Goal: Task Accomplishment & Management: Complete application form

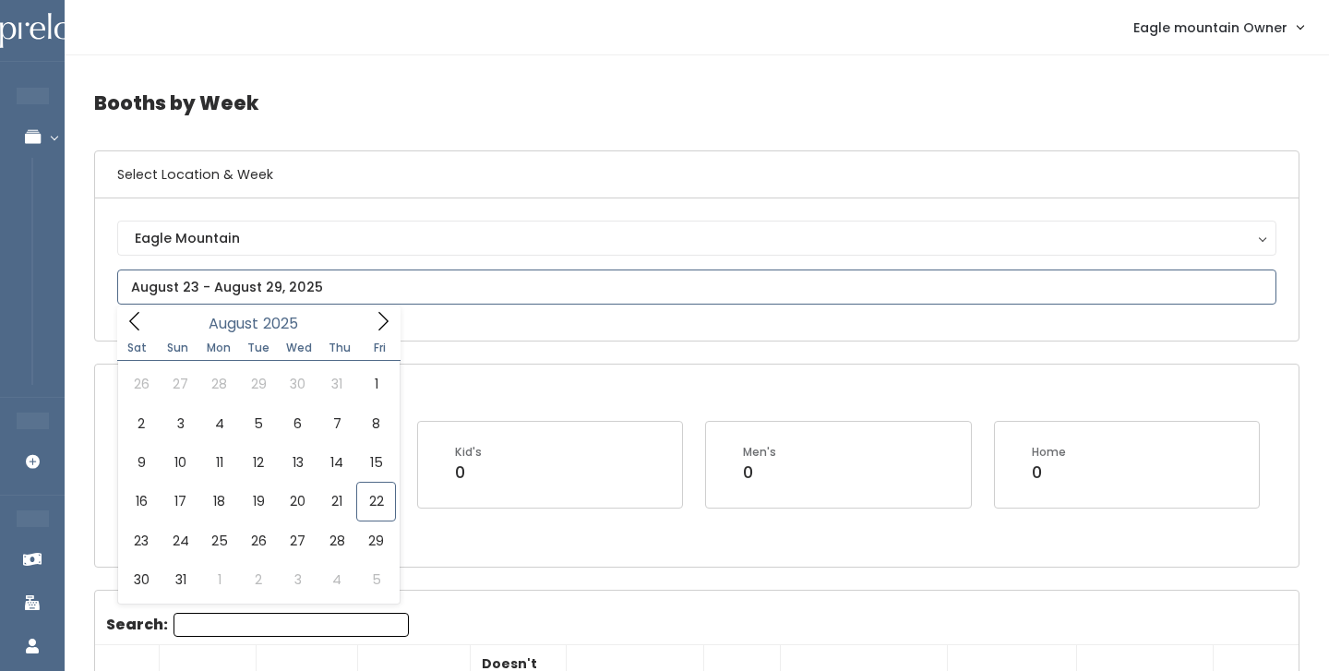
type input "August 23 to August 29"
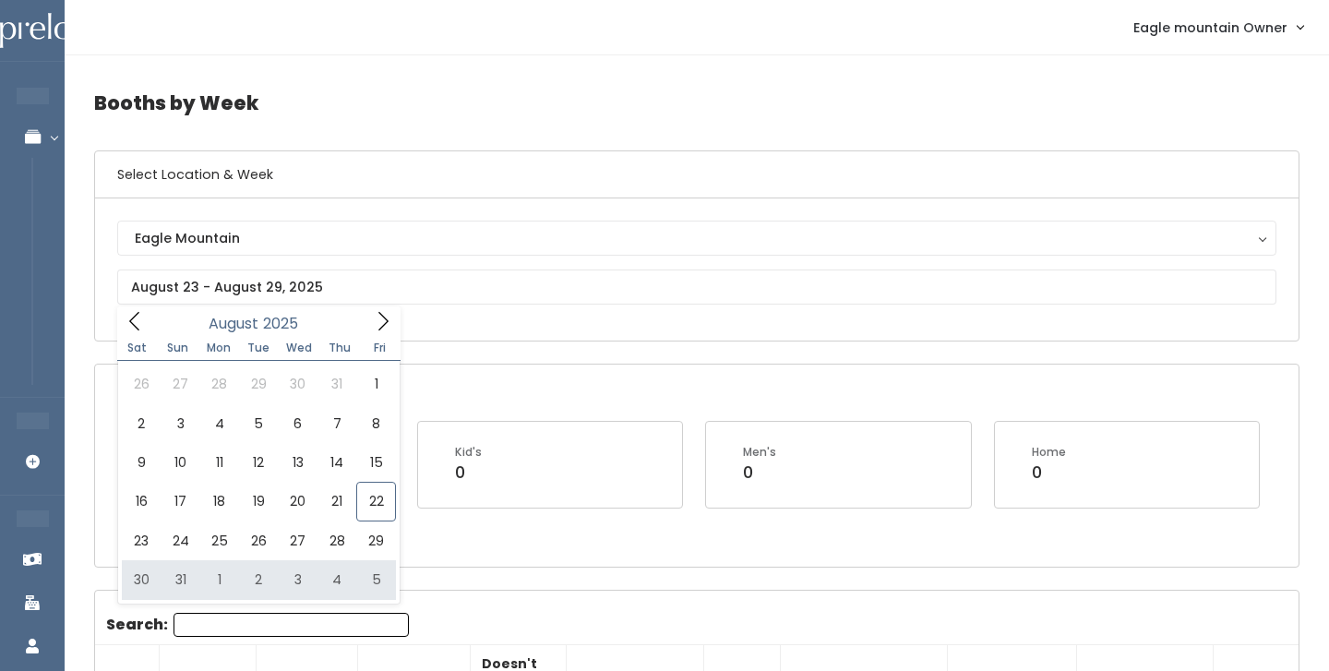
click at [457, 282] on input "text" at bounding box center [696, 287] width 1159 height 35
type input "August 30 to September 5"
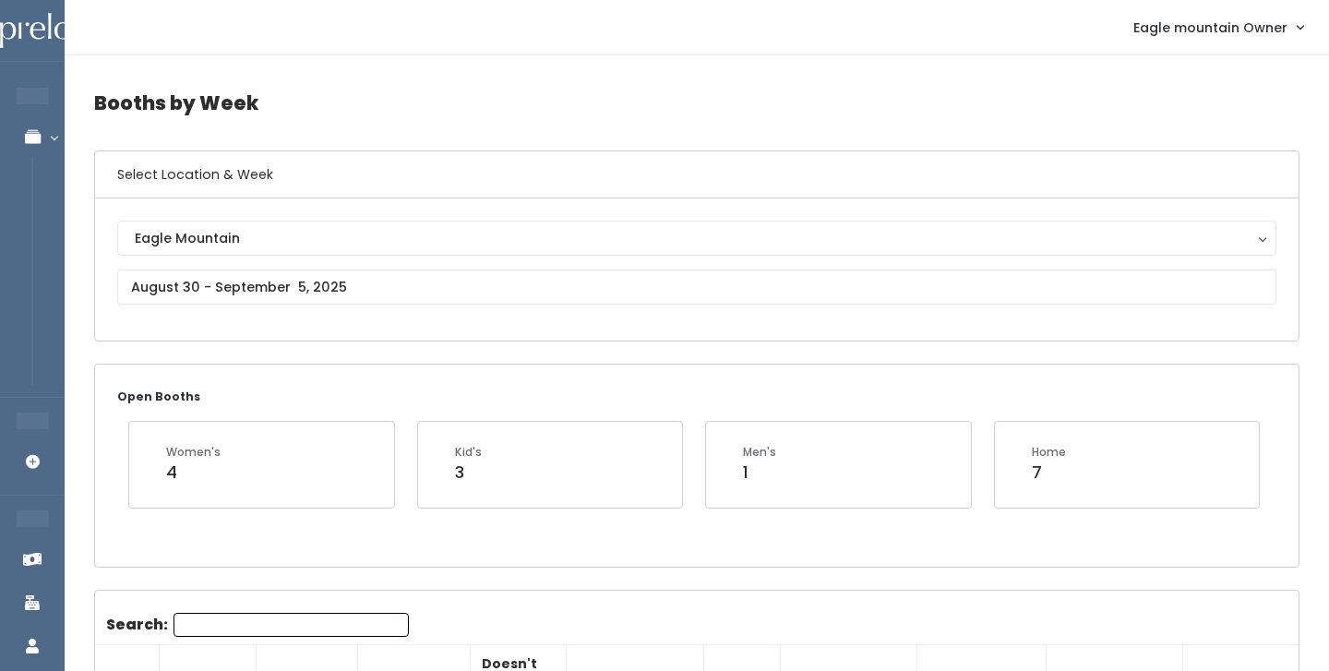
click at [192, 308] on div "Eagle Mountain [GEOGRAPHIC_DATA]" at bounding box center [696, 270] width 1159 height 98
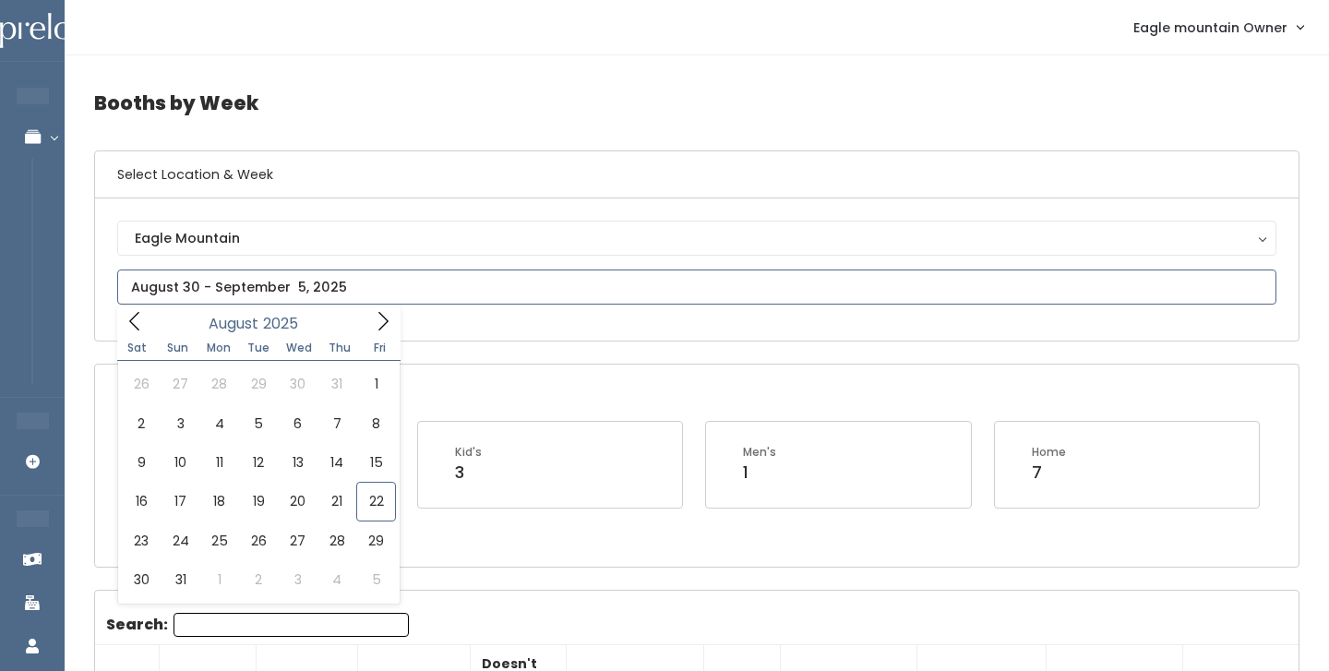
click at [385, 326] on icon at bounding box center [383, 321] width 20 height 20
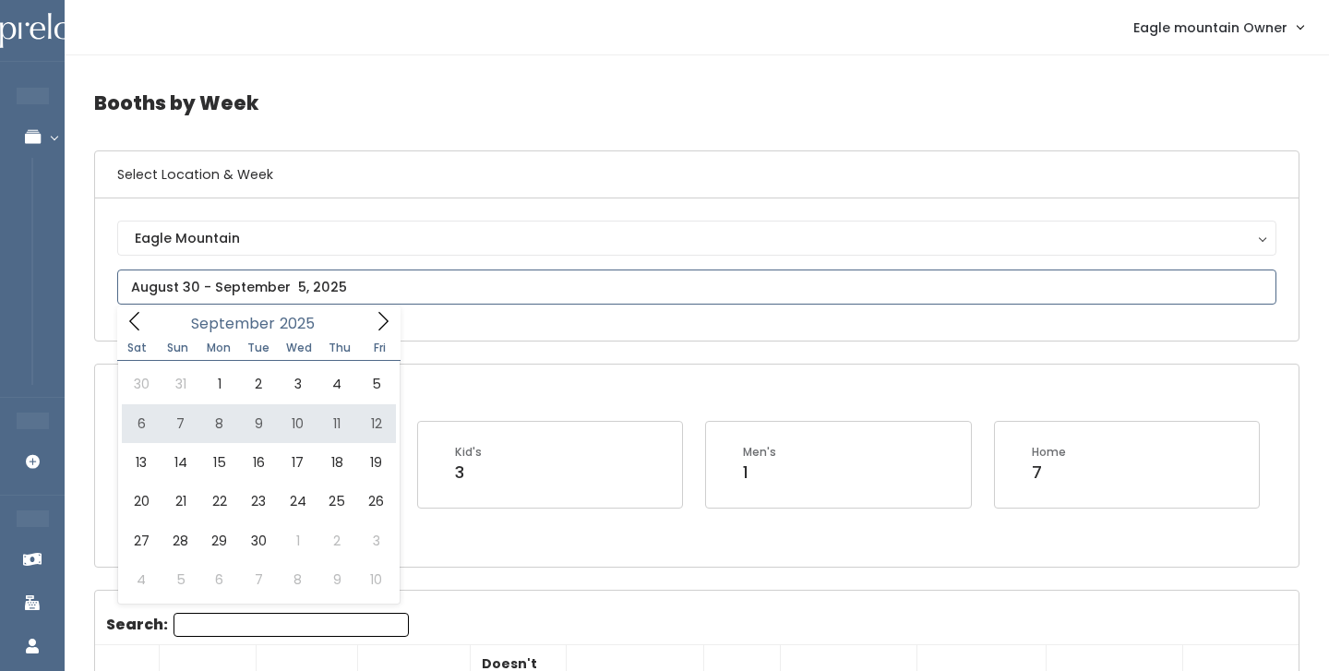
type input "[DATE] to [DATE]"
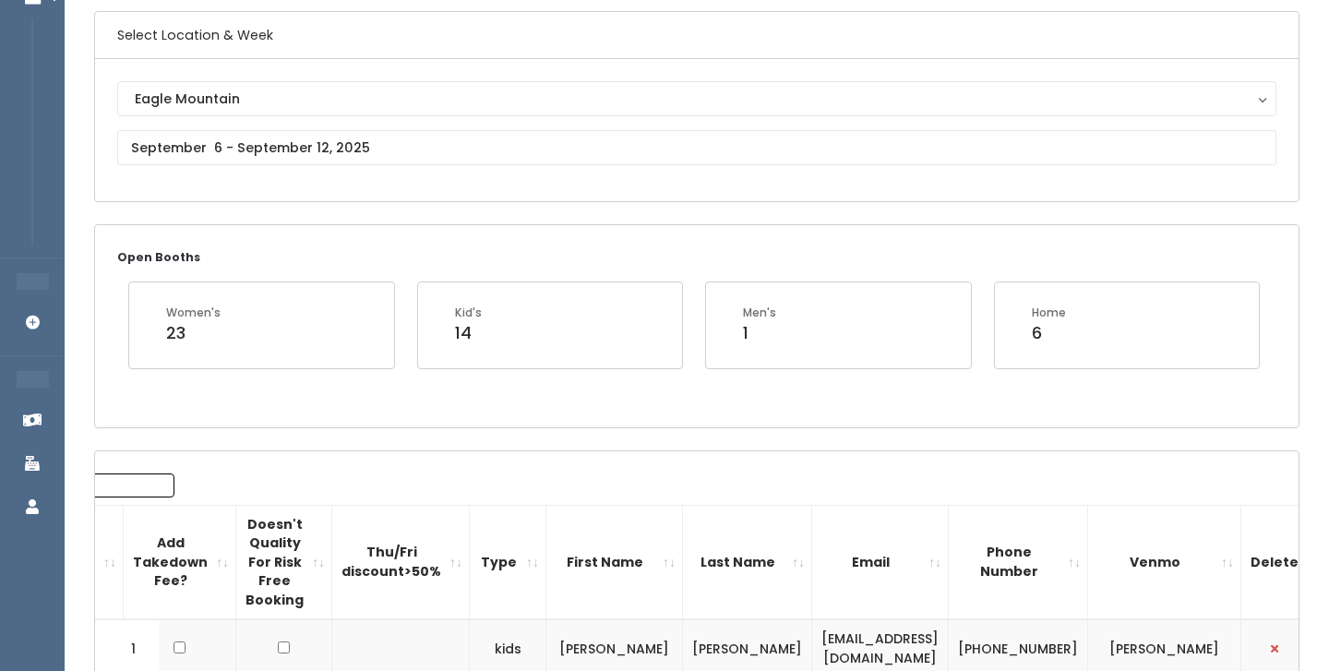
scroll to position [137, 0]
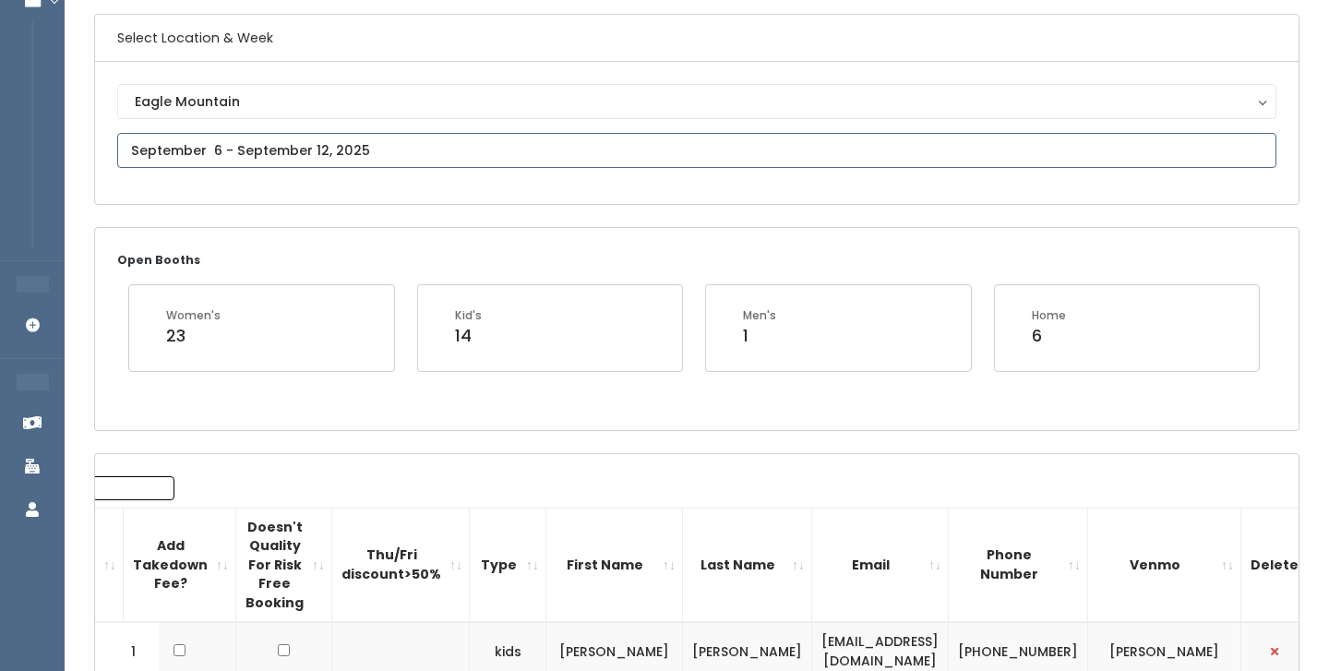
click at [371, 146] on input "text" at bounding box center [696, 150] width 1159 height 35
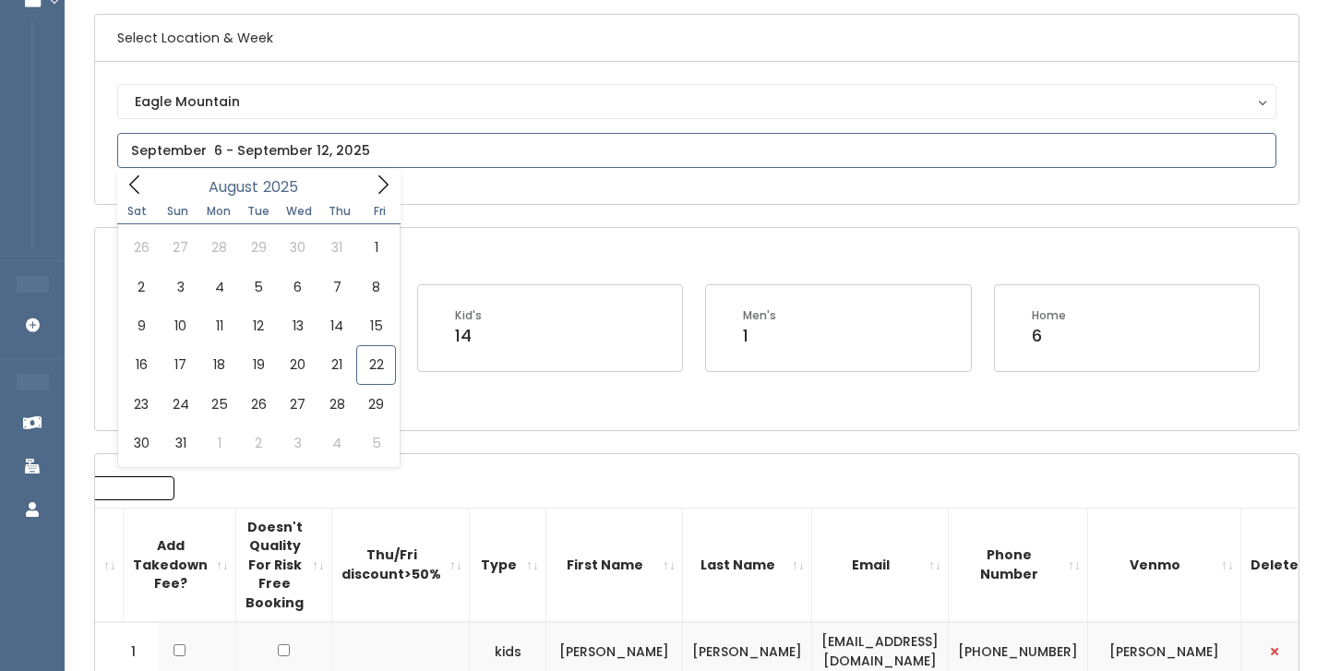
click at [382, 189] on icon at bounding box center [383, 184] width 20 height 20
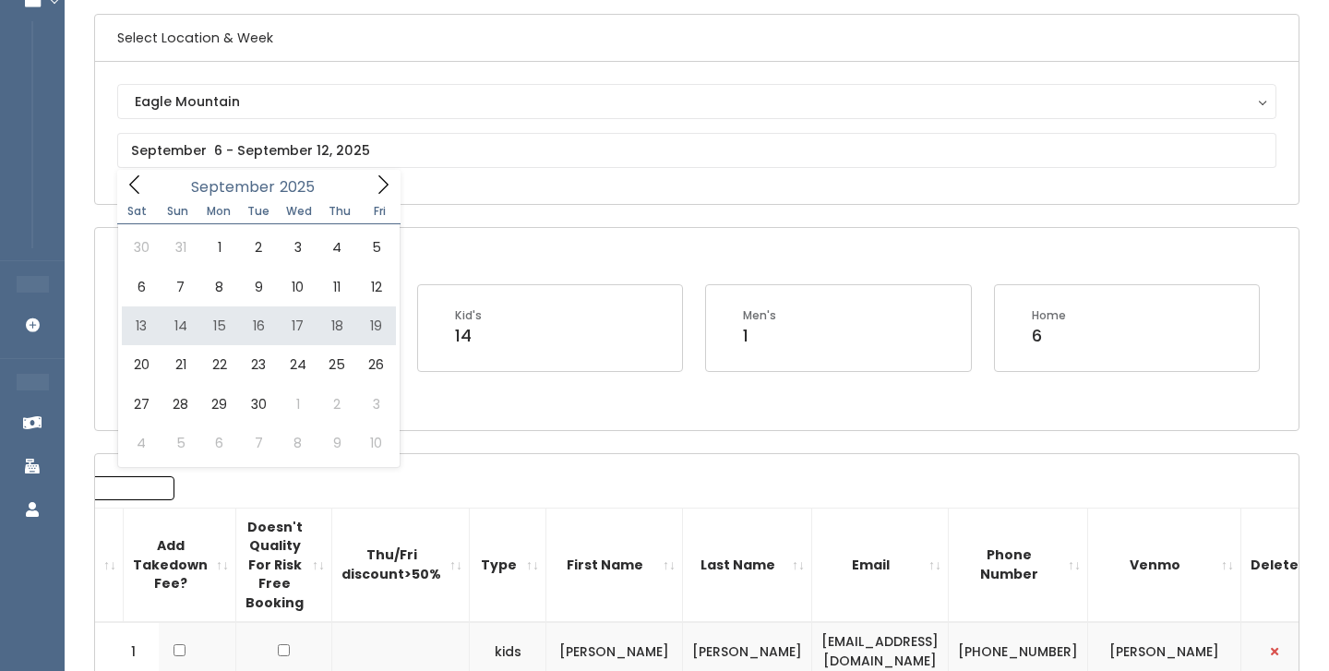
click at [588, 262] on div "Open Booths Women's 23 Kid's 14 Men's 1 Home 6" at bounding box center [697, 328] width 1204 height 201
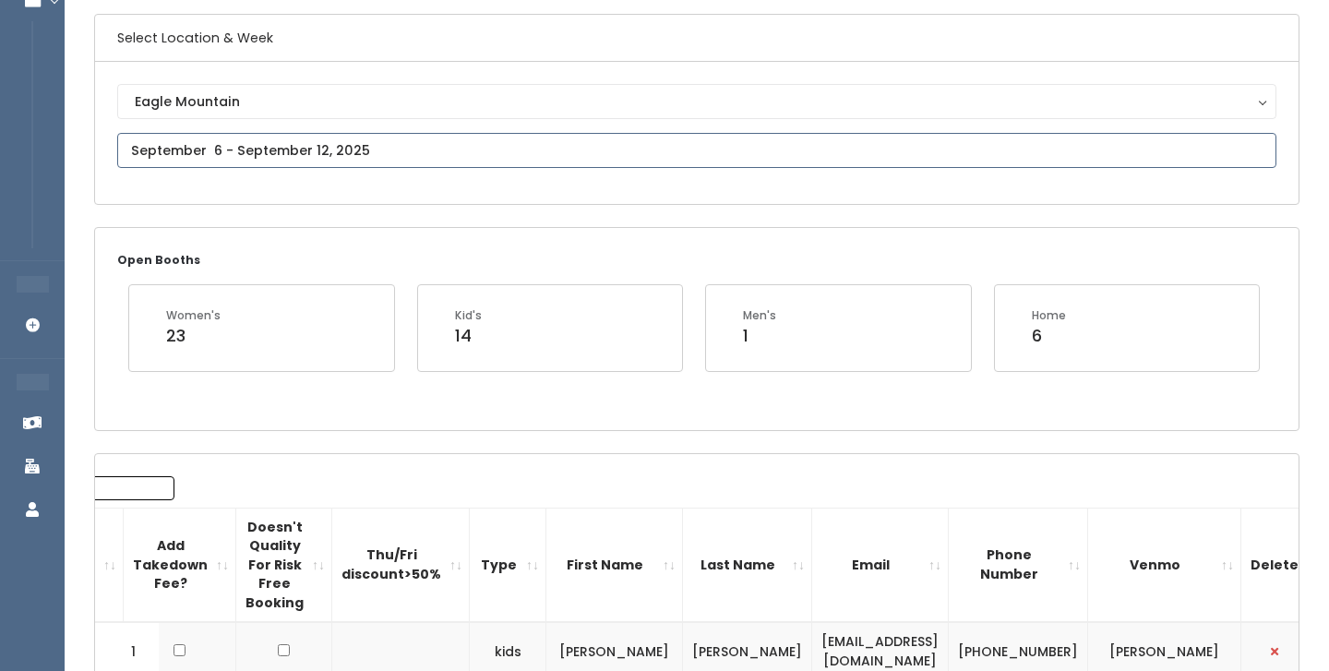
click at [422, 141] on input "text" at bounding box center [696, 150] width 1159 height 35
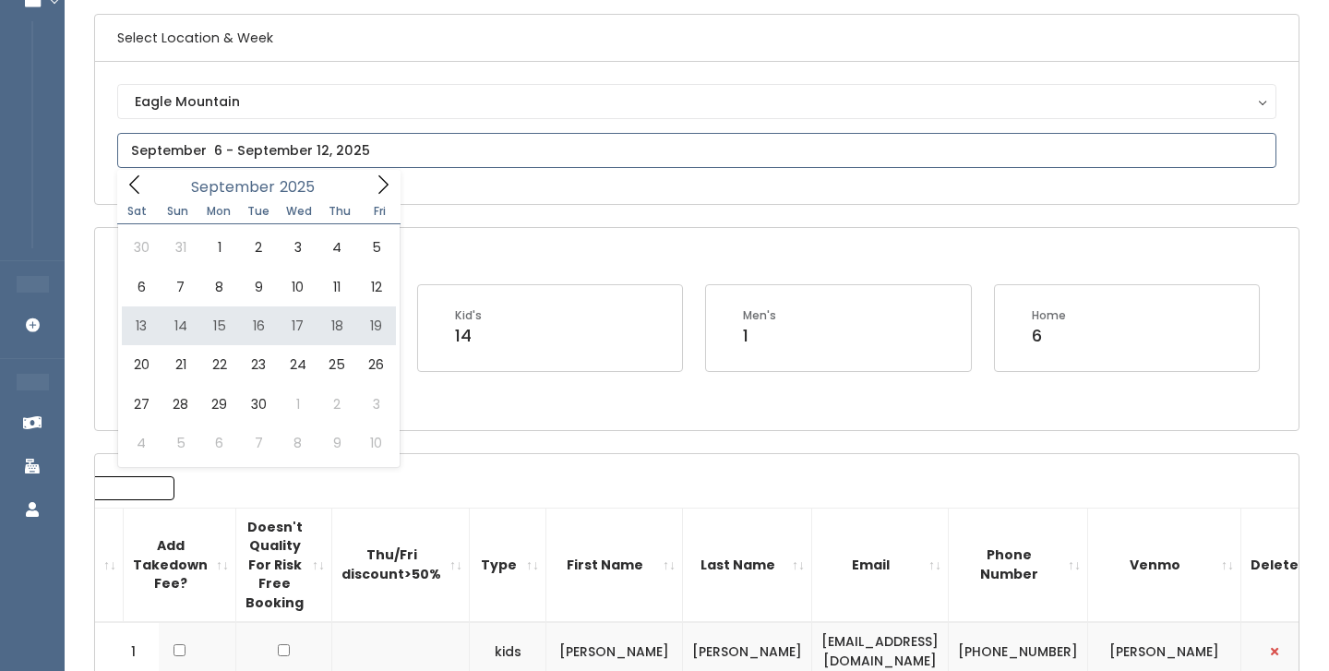
type input "September 13 to September 19"
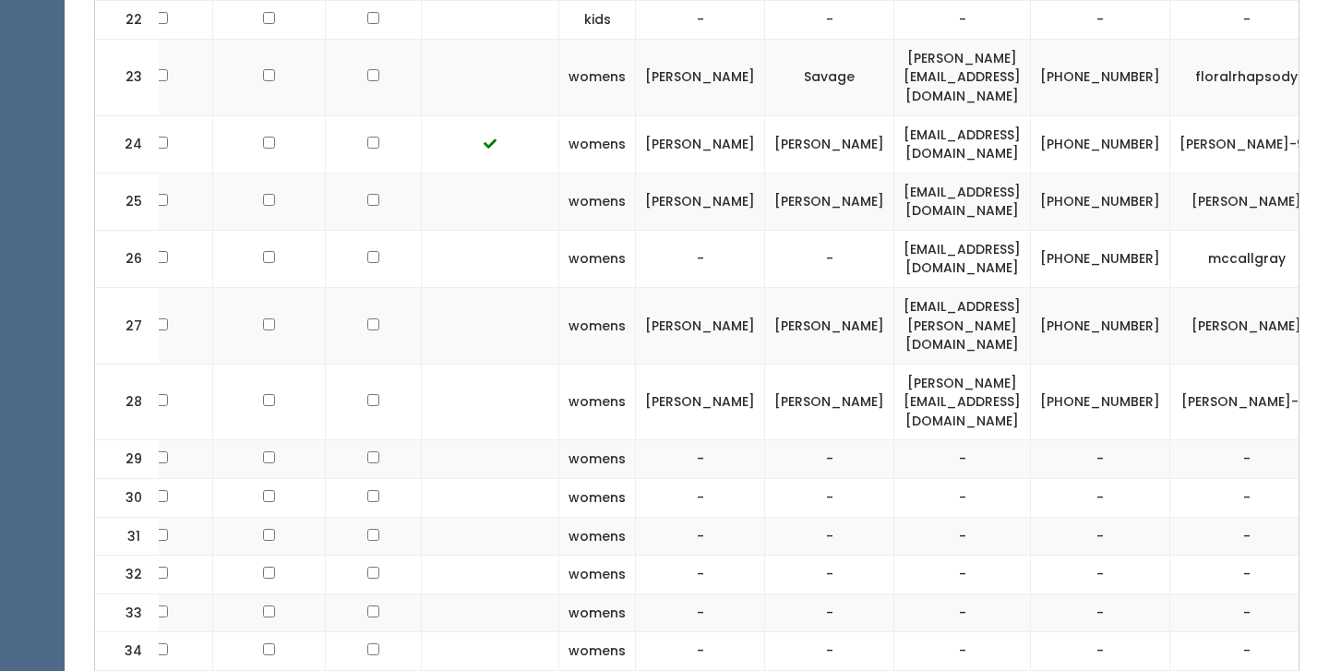
scroll to position [1595, 0]
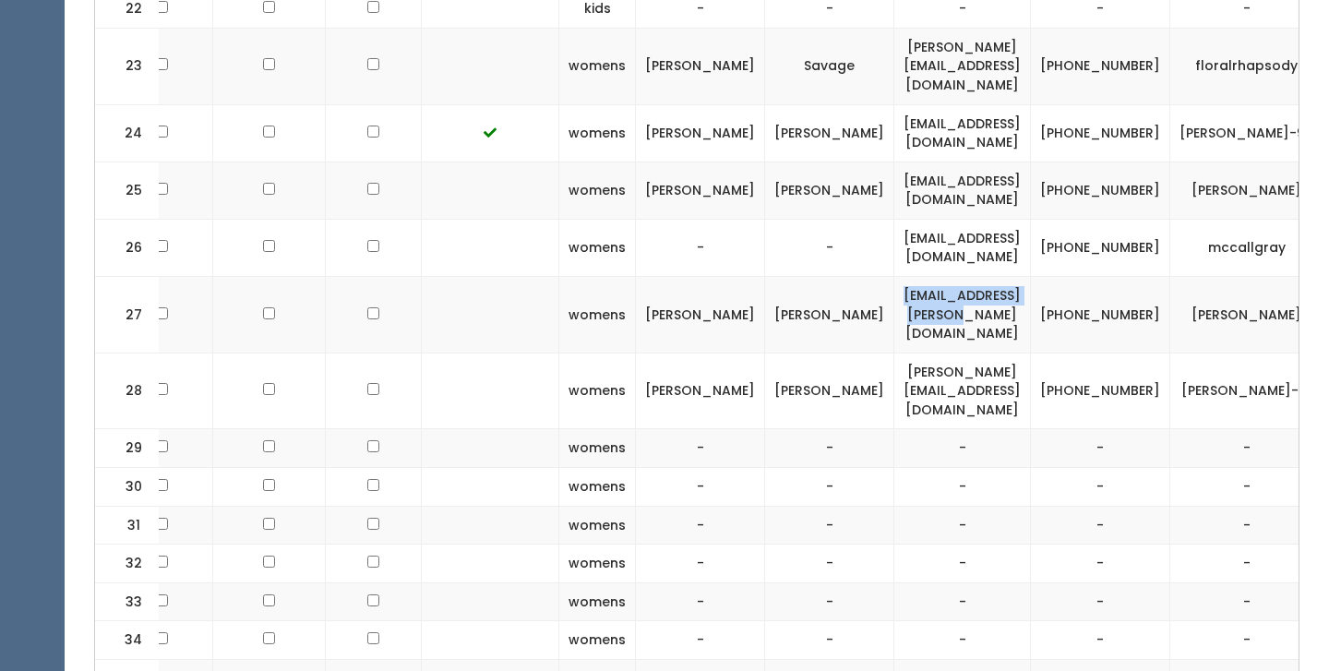
drag, startPoint x: 978, startPoint y: 261, endPoint x: 785, endPoint y: 264, distance: 193.0
click at [895, 276] on td "lee96.nelson@gmail.com" at bounding box center [963, 314] width 137 height 77
copy td "lee96.nelson@gmail.com"
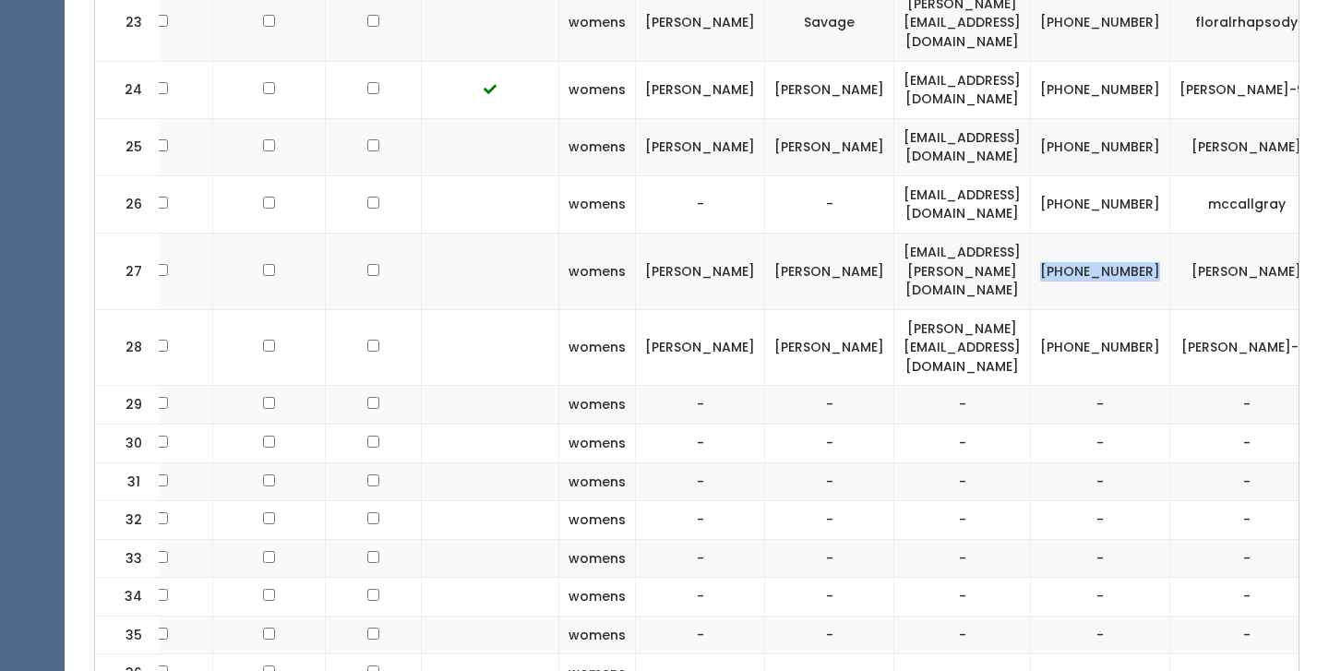
drag, startPoint x: 1068, startPoint y: 229, endPoint x: 1011, endPoint y: 210, distance: 60.1
click at [1031, 233] on td "(801) 831-9218" at bounding box center [1100, 271] width 139 height 77
copy td "(801) 831-9218"
drag, startPoint x: 1219, startPoint y: 219, endPoint x: 1108, endPoint y: 216, distance: 111.7
click at [1171, 233] on td "annalee-alvord" at bounding box center [1247, 271] width 153 height 77
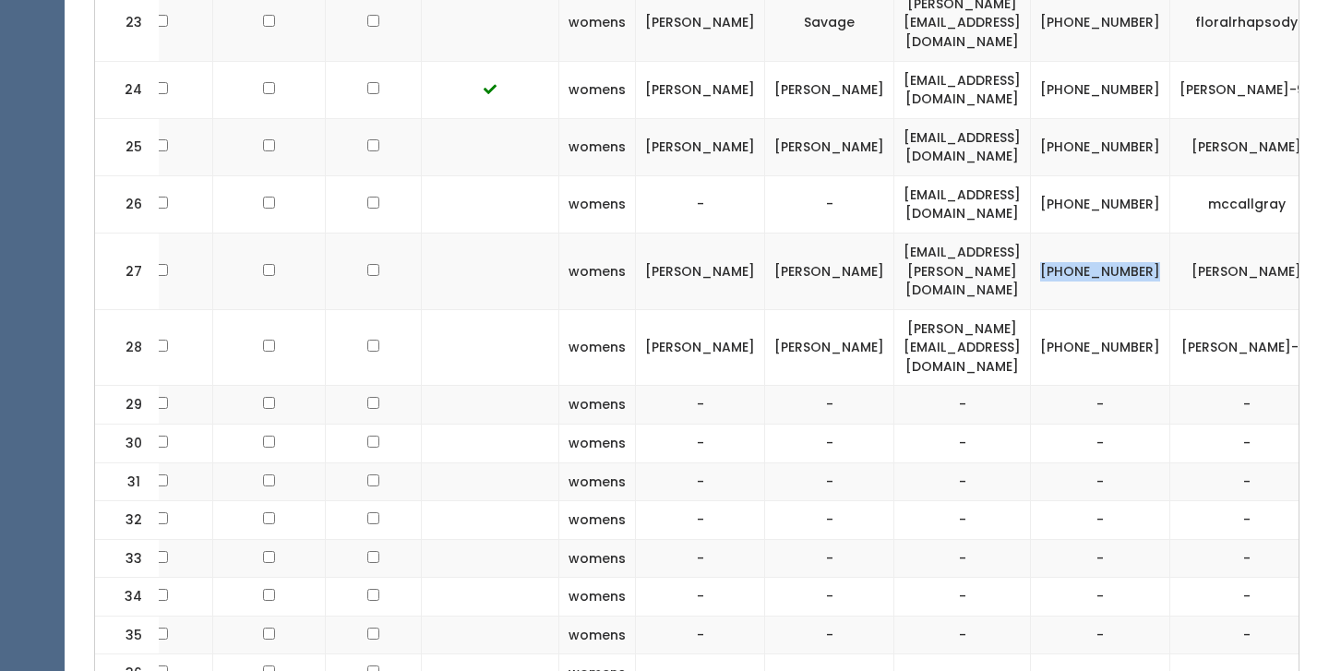
copy td "annalee-alvord"
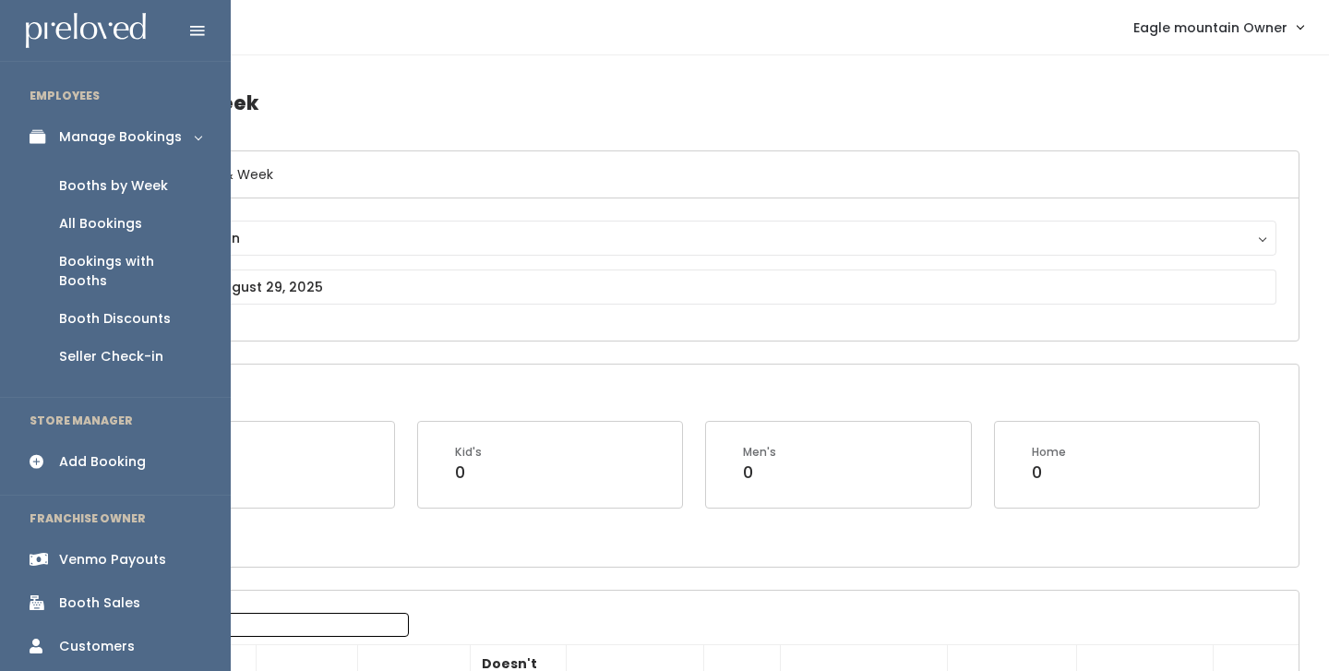
click at [100, 452] on div "Add Booking" at bounding box center [102, 461] width 87 height 19
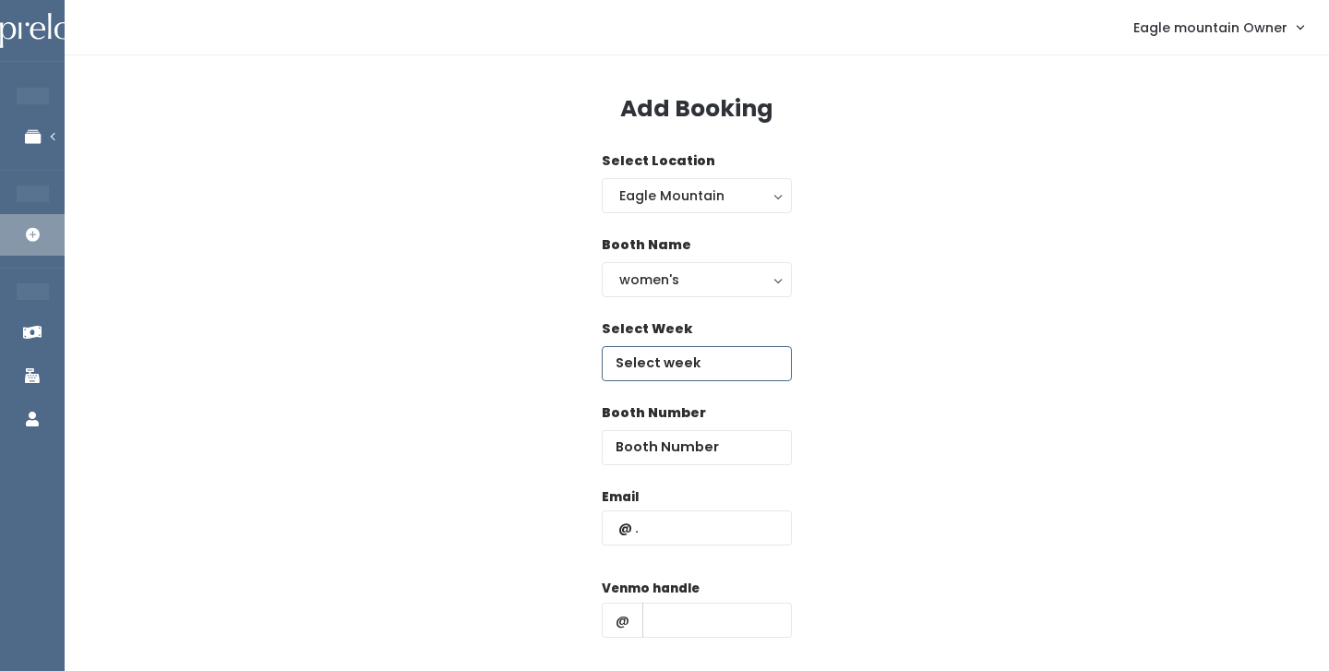
click at [653, 364] on input "text" at bounding box center [697, 363] width 190 height 35
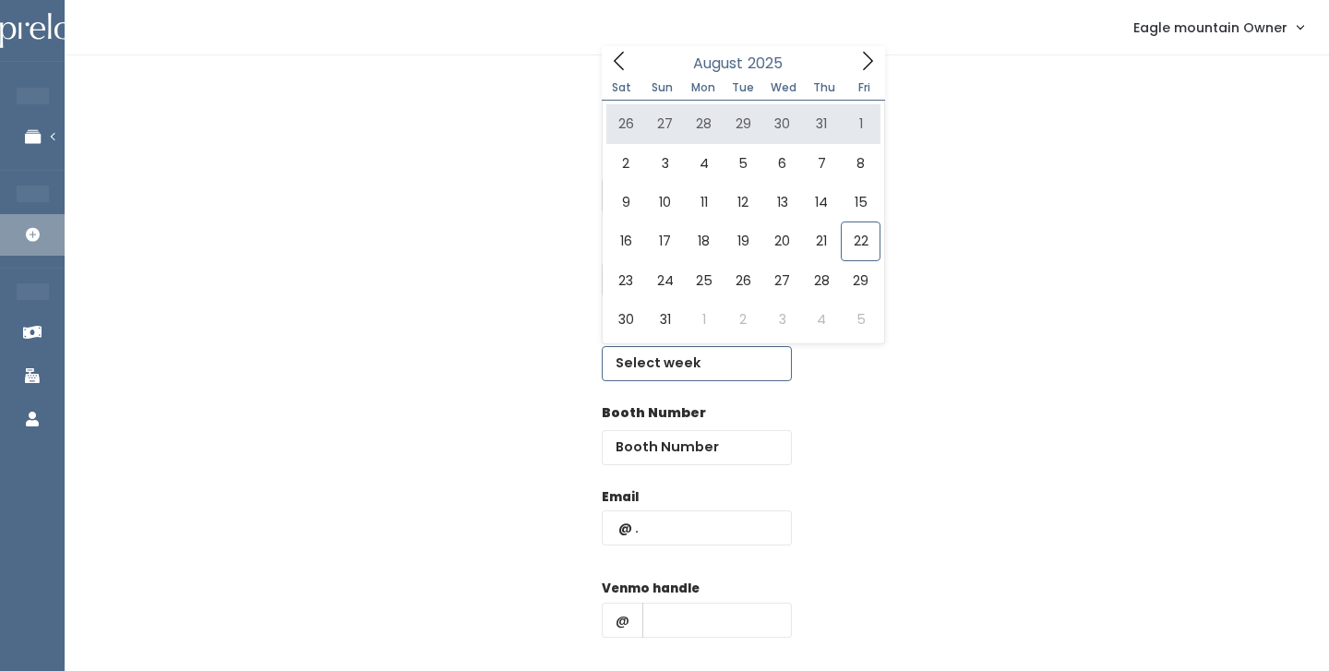
click at [877, 63] on icon at bounding box center [868, 61] width 20 height 20
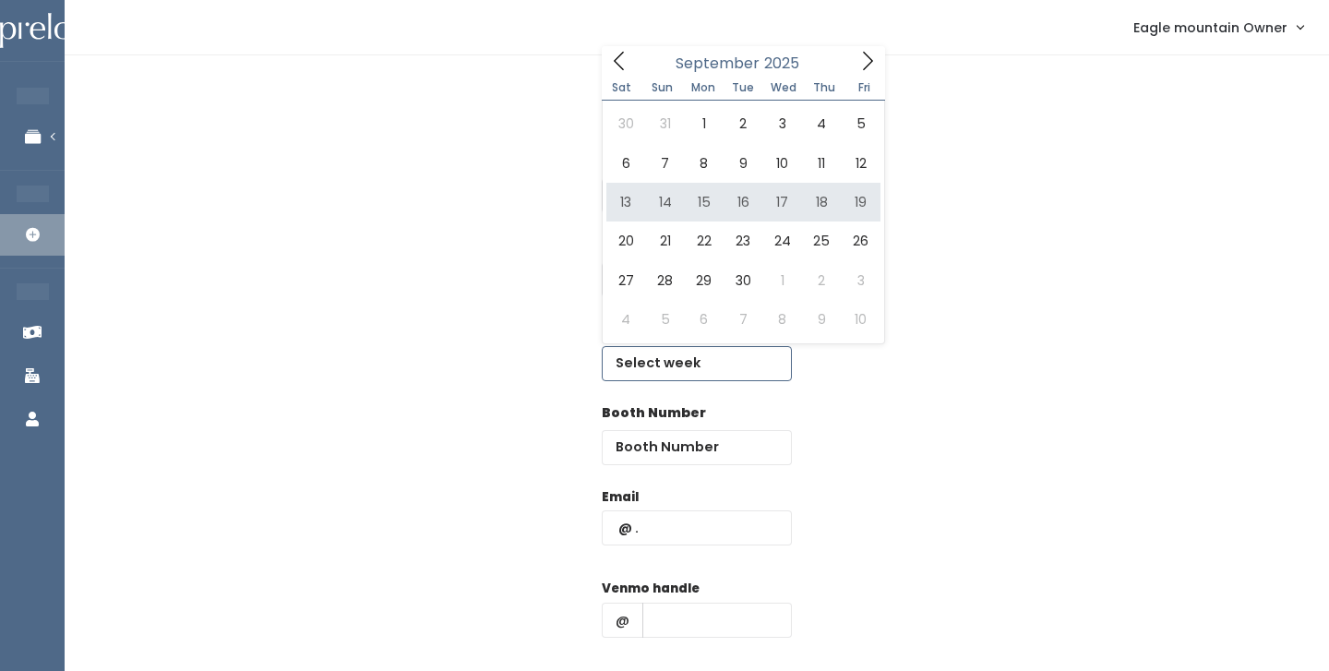
type input "September 13 to September 19"
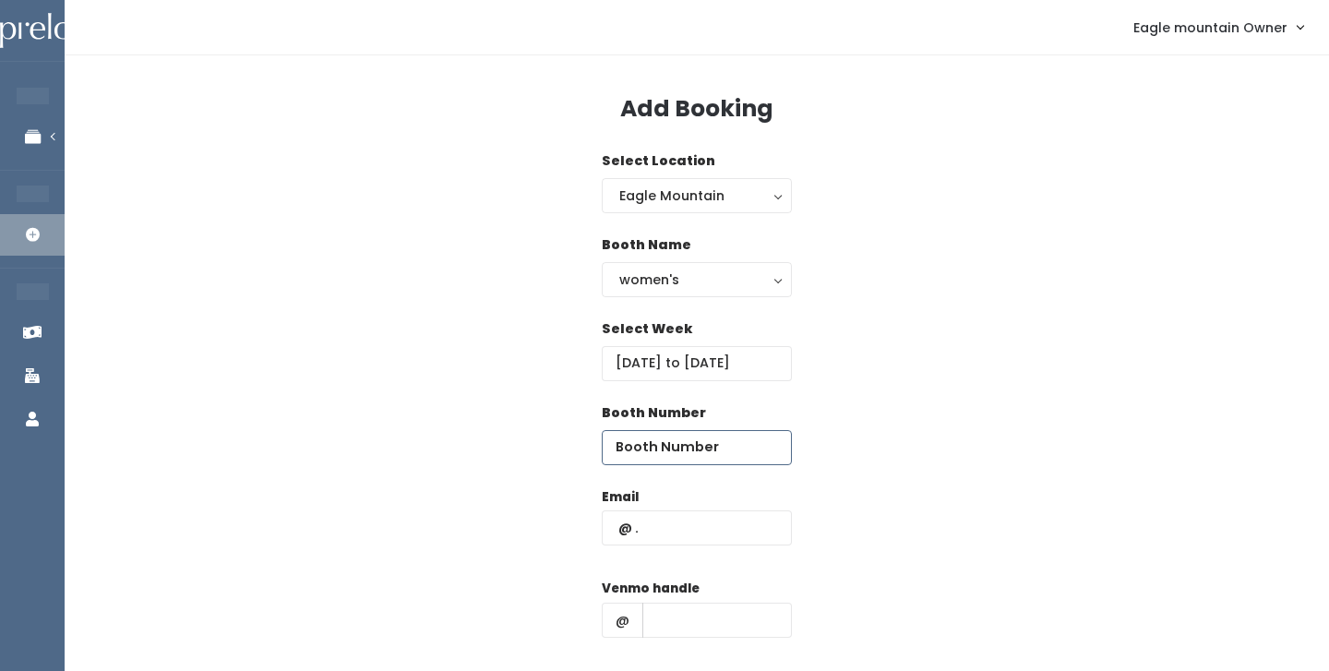
click at [692, 453] on input "number" at bounding box center [697, 447] width 190 height 35
type input "29"
paste input "lee96.nelson@gmail.com"
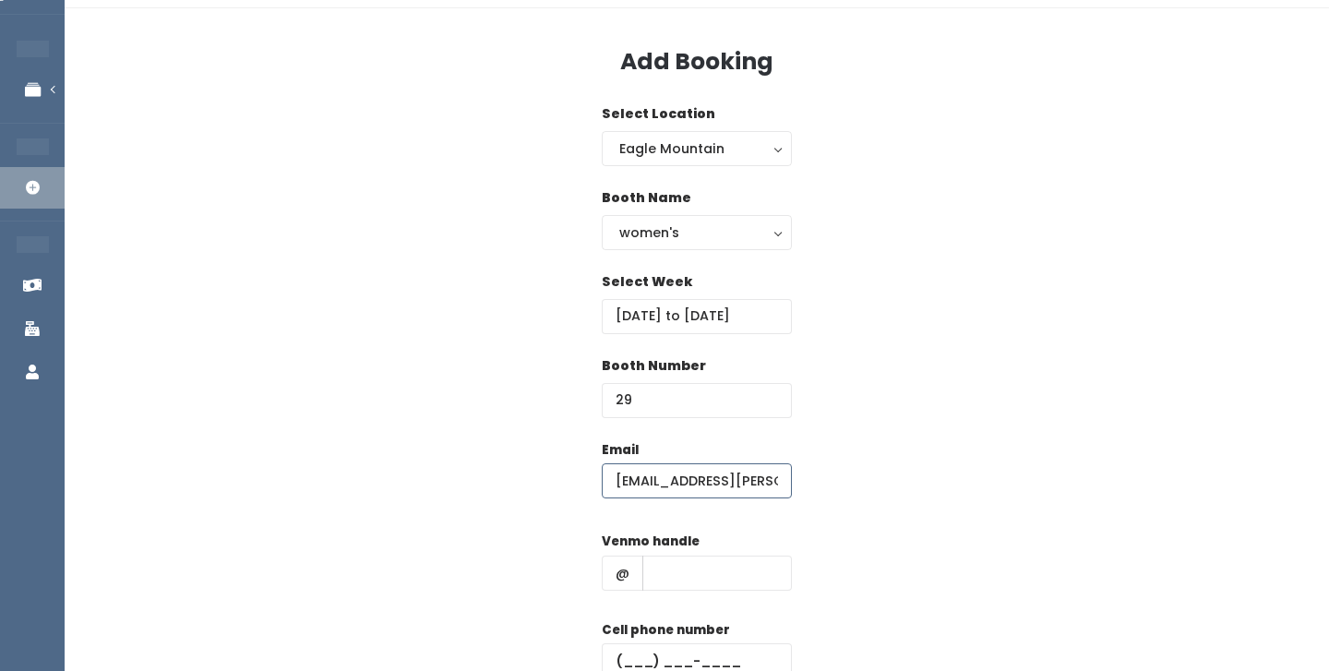
scroll to position [71, 0]
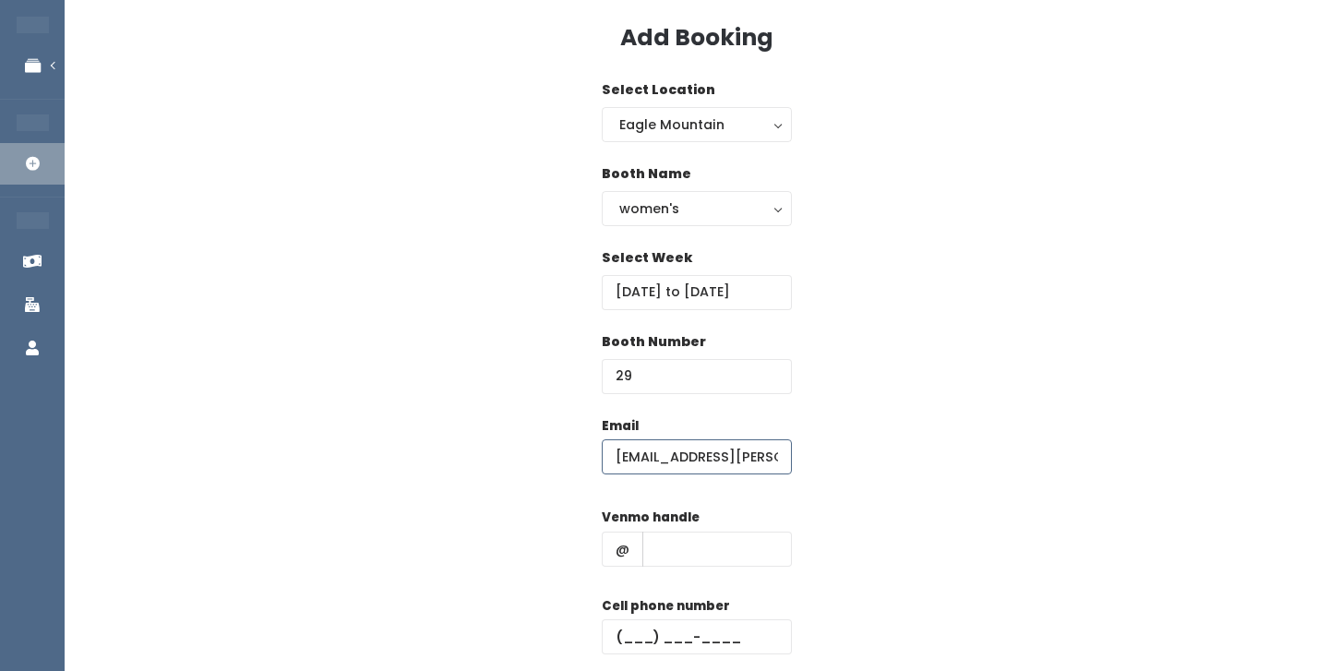
type input "lee96.nelson@gmail.com"
paste input "(801) 831-9218"
type input "(801) 831-9218"
click at [741, 568] on div "Venmo handle @" at bounding box center [697, 545] width 190 height 74
click at [741, 538] on input "text" at bounding box center [718, 549] width 150 height 35
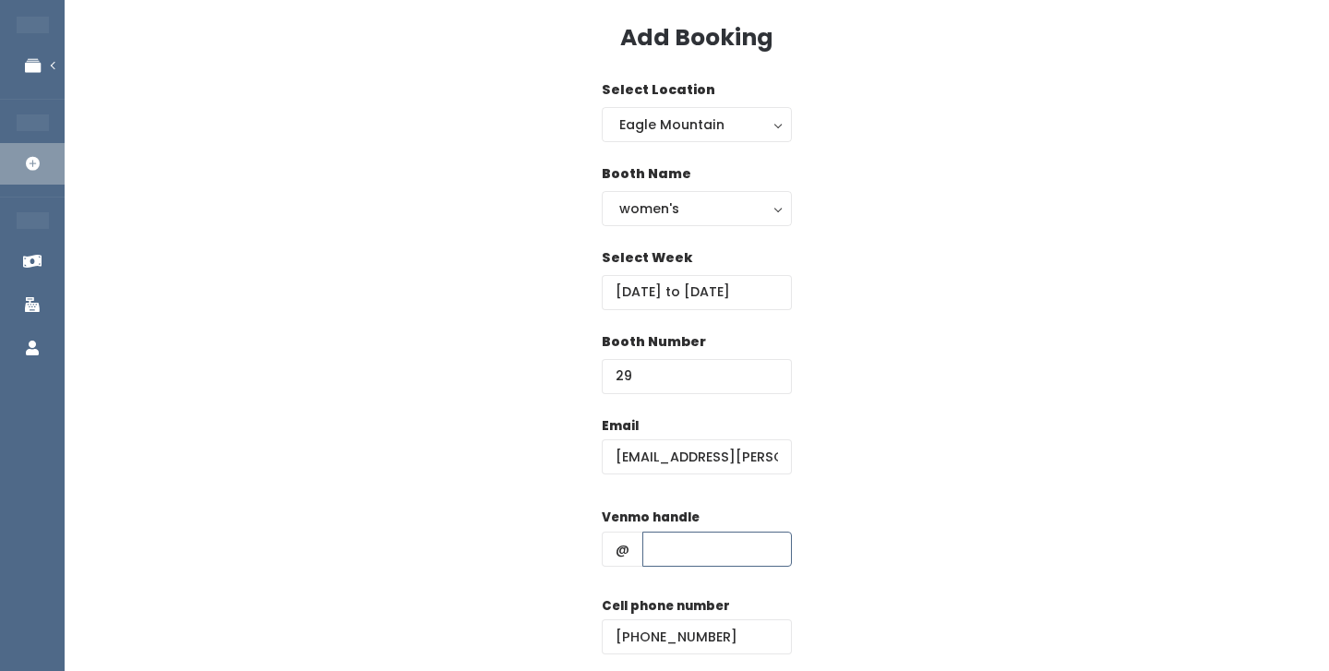
paste input "annalee-alvord"
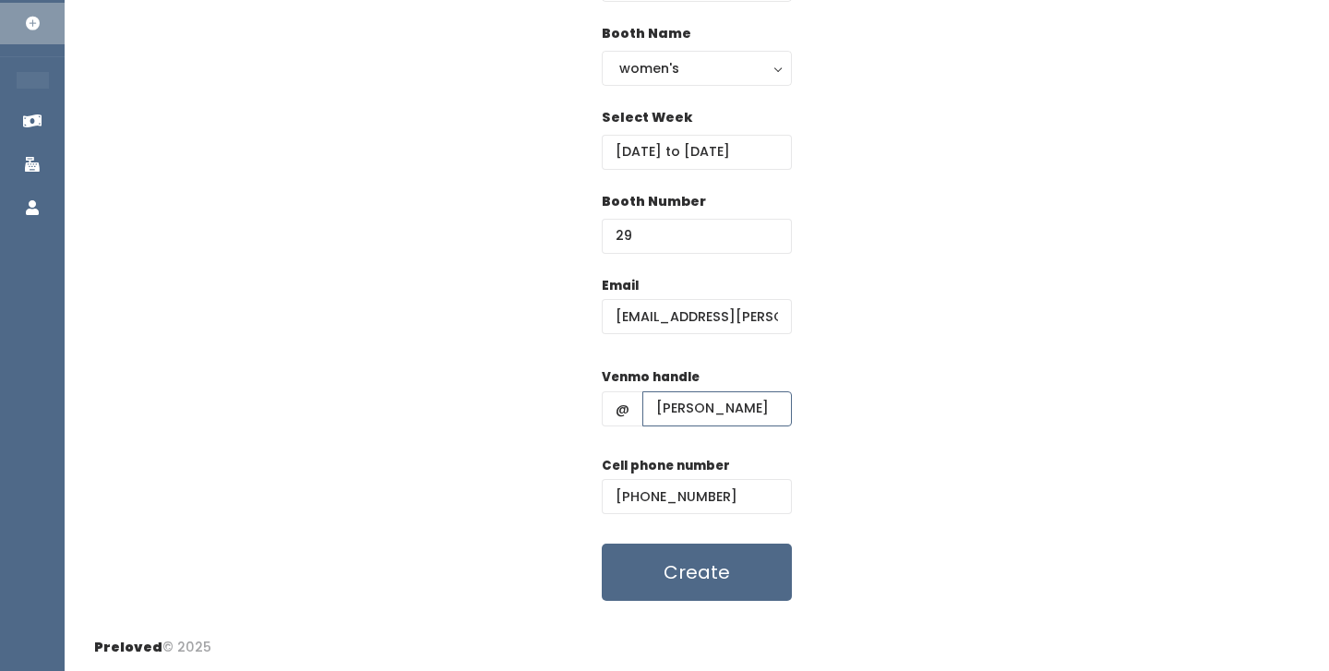
scroll to position [210, 0]
click at [658, 406] on input "annalee-alvord" at bounding box center [718, 409] width 150 height 35
type input "annalee-alvord"
click at [709, 568] on button "Create" at bounding box center [697, 573] width 190 height 57
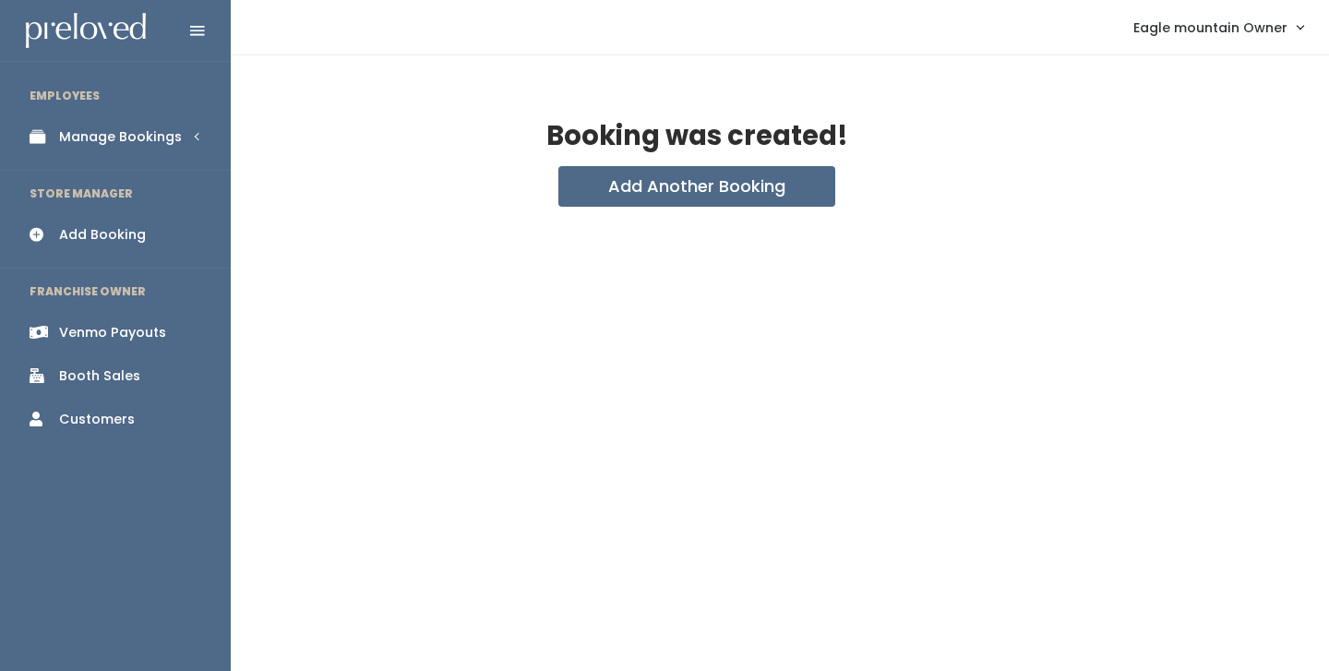
click at [49, 147] on link "Manage Bookings" at bounding box center [115, 137] width 231 height 42
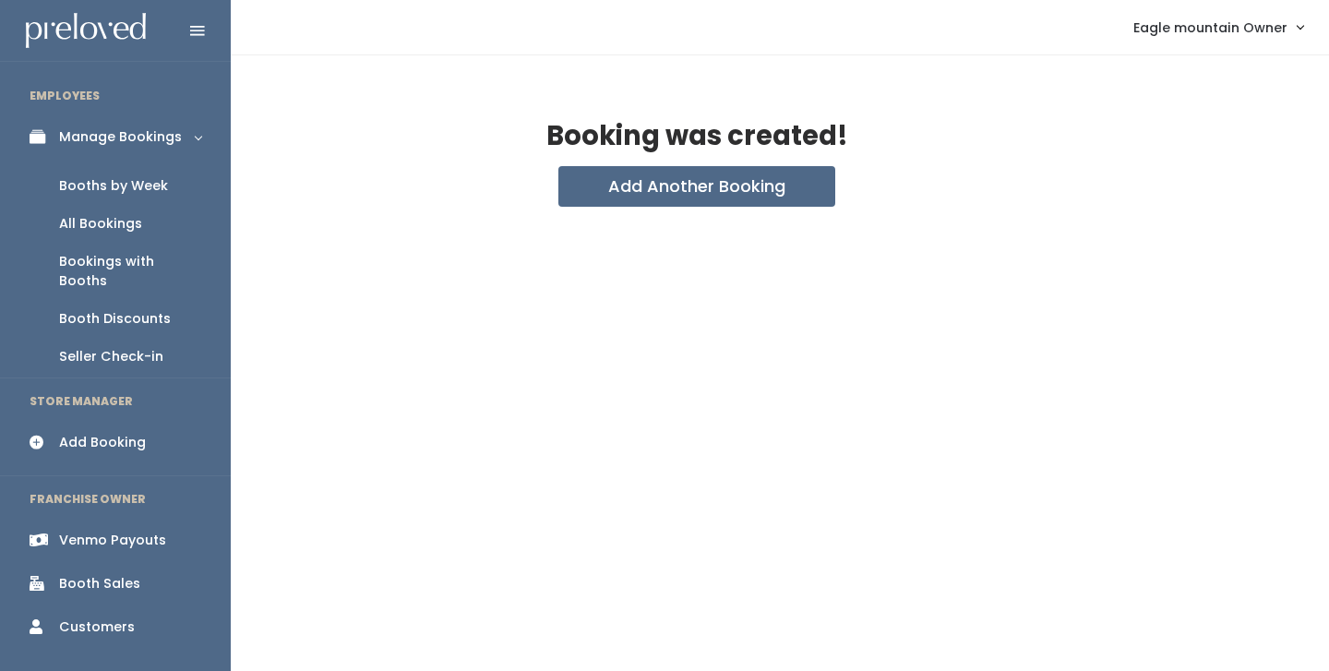
click at [62, 180] on div "Booths by Week" at bounding box center [113, 185] width 109 height 19
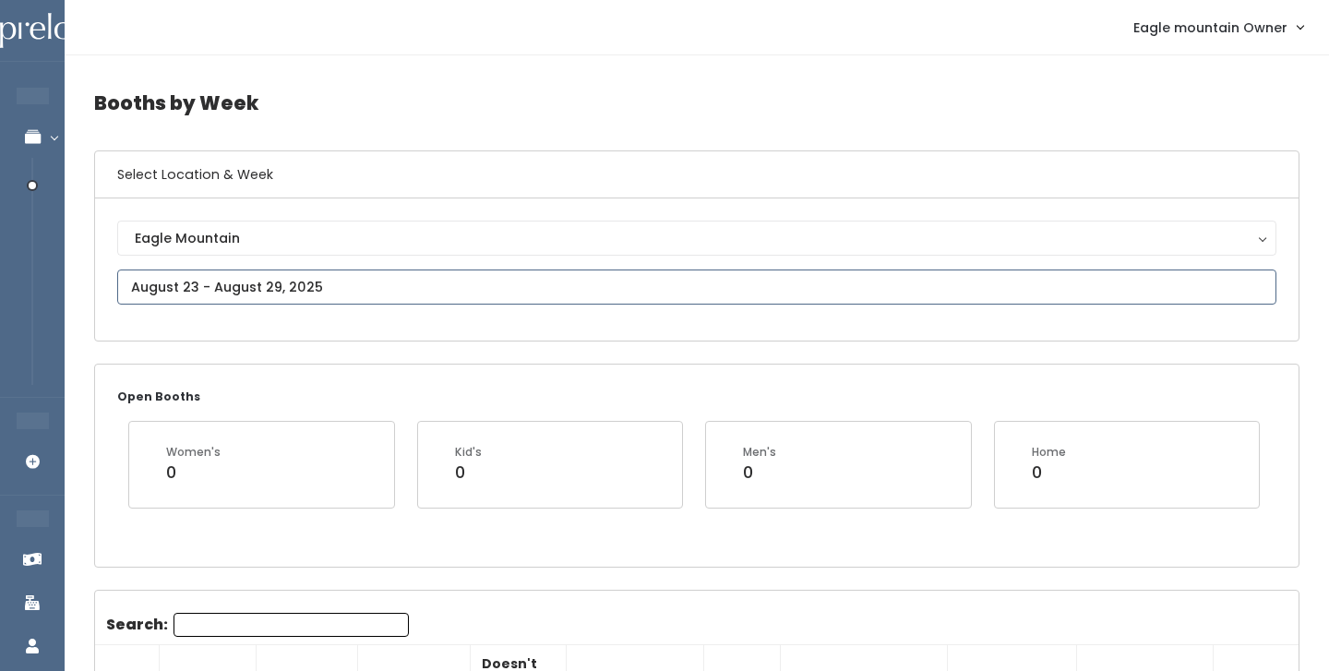
click at [352, 283] on input "text" at bounding box center [696, 287] width 1159 height 35
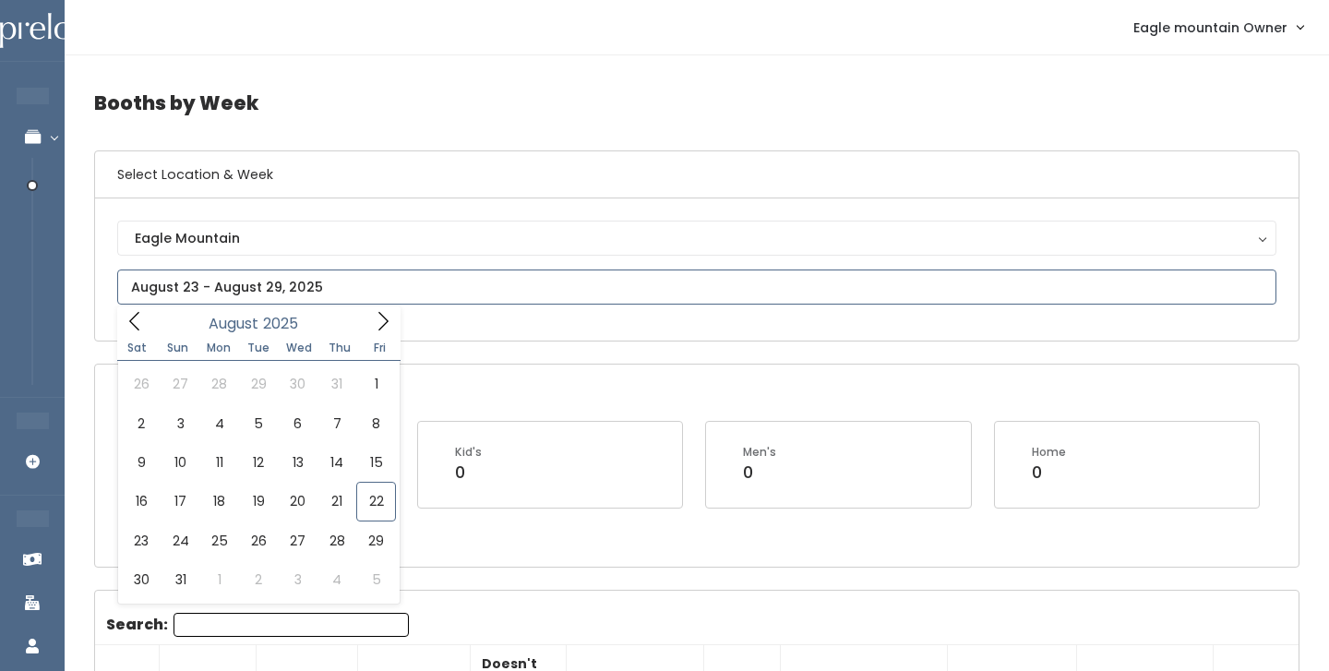
click at [382, 326] on icon at bounding box center [383, 321] width 20 height 20
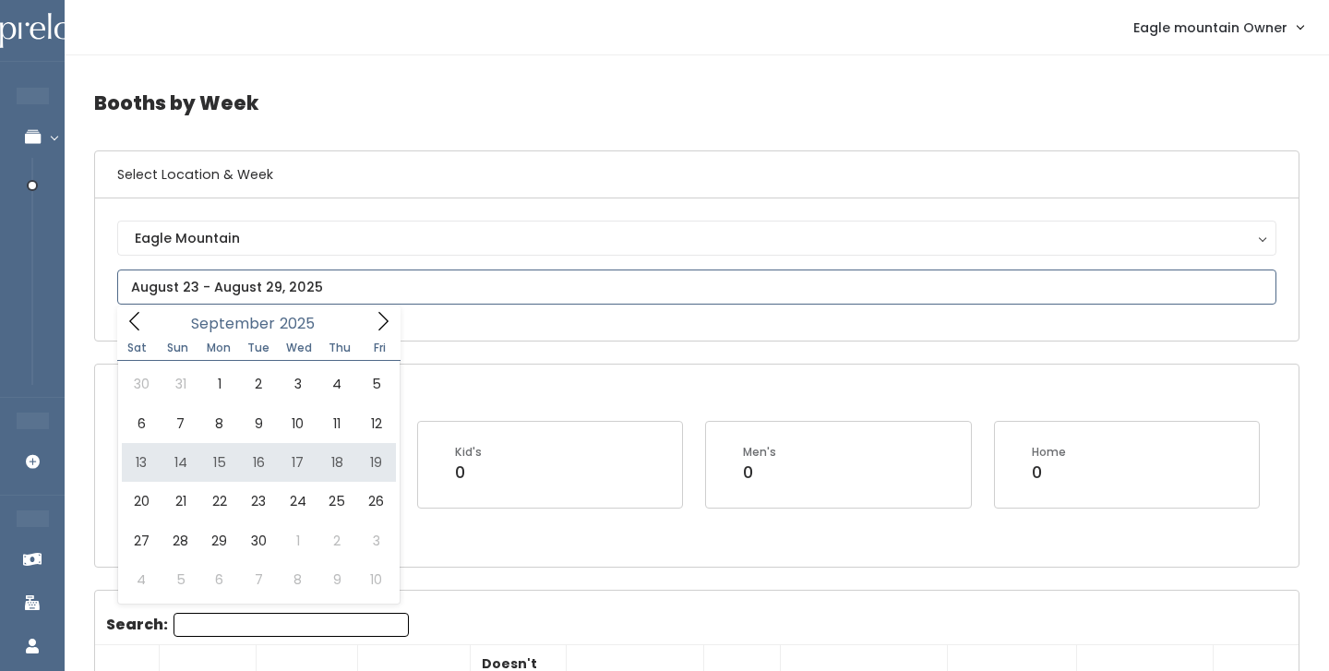
type input "September 13 to September 19"
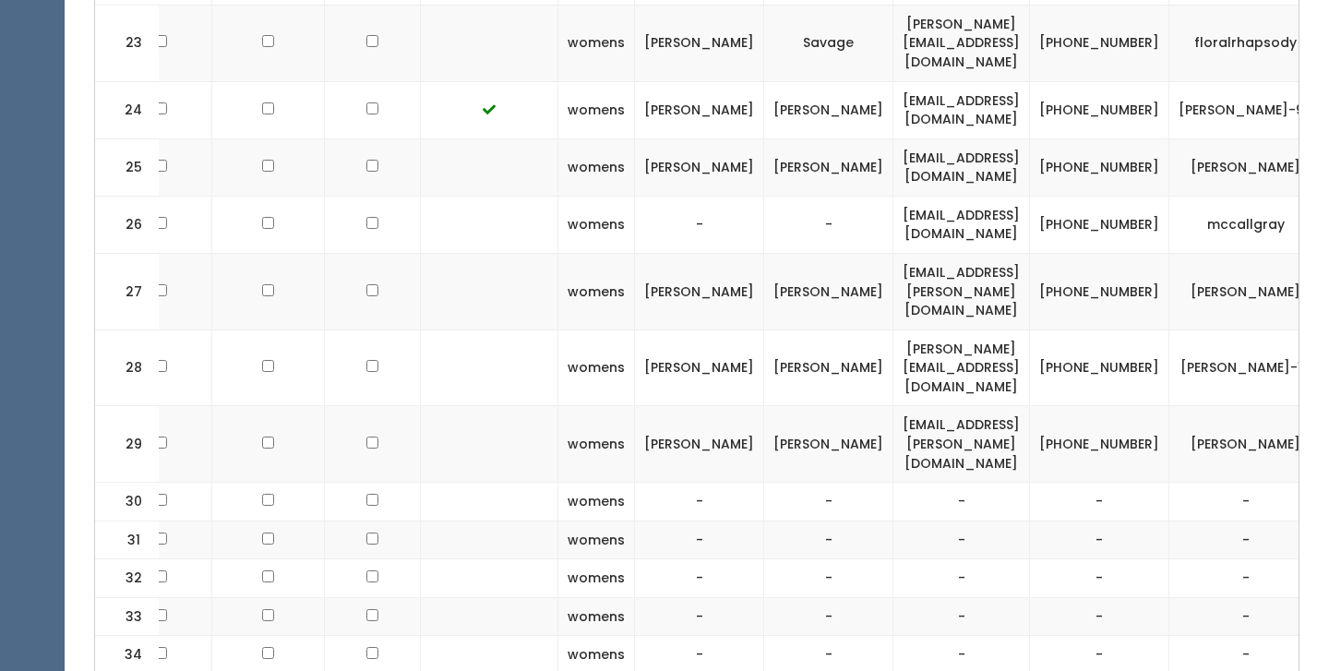
scroll to position [0, 145]
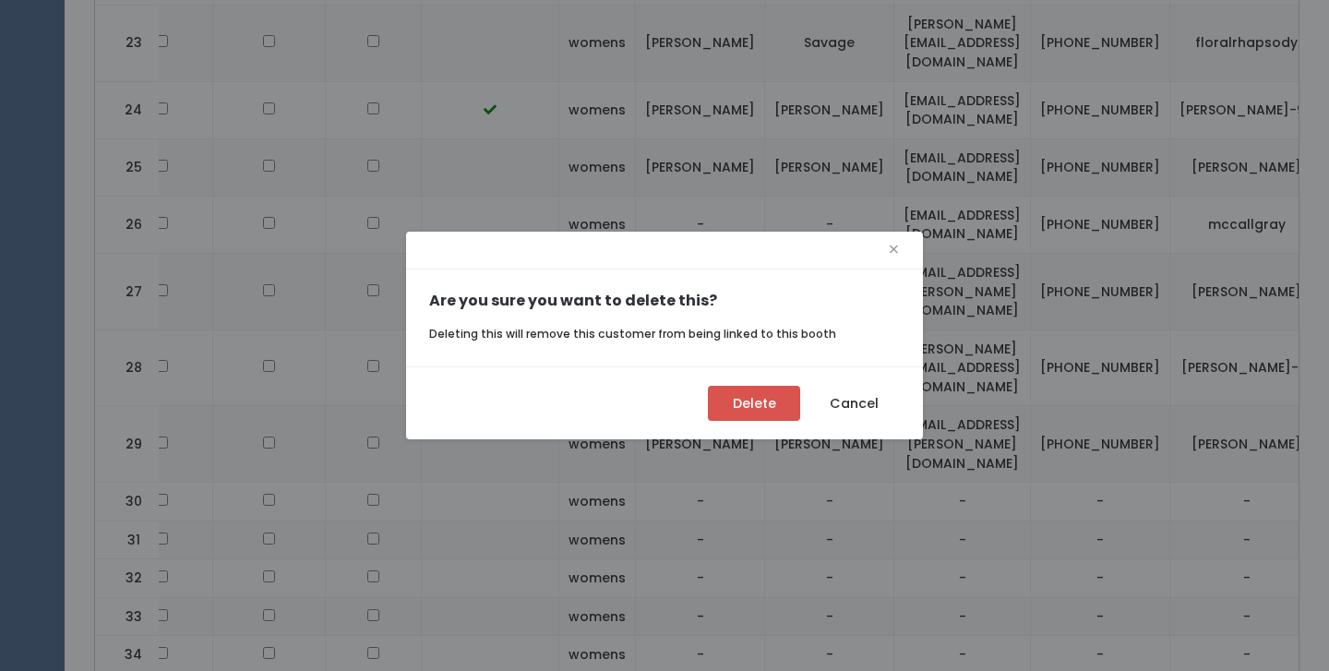
click at [708, 409] on button "Delete" at bounding box center [754, 403] width 92 height 35
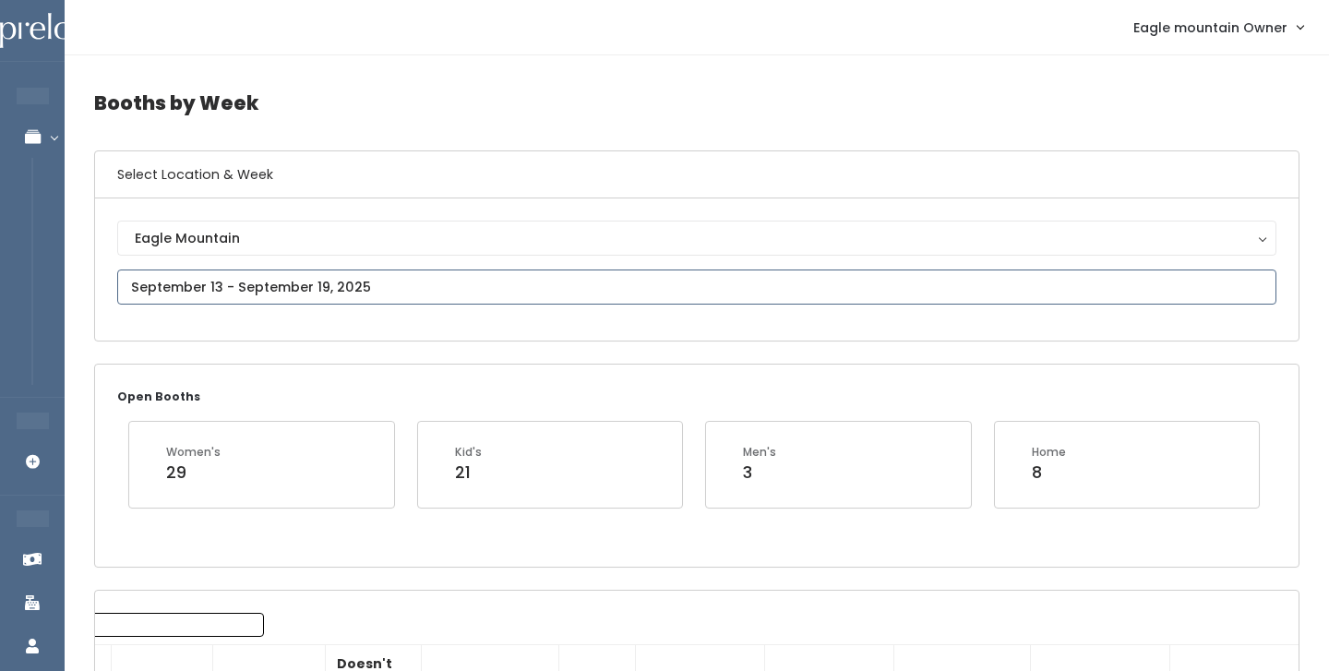
click at [295, 283] on input "text" at bounding box center [696, 287] width 1159 height 35
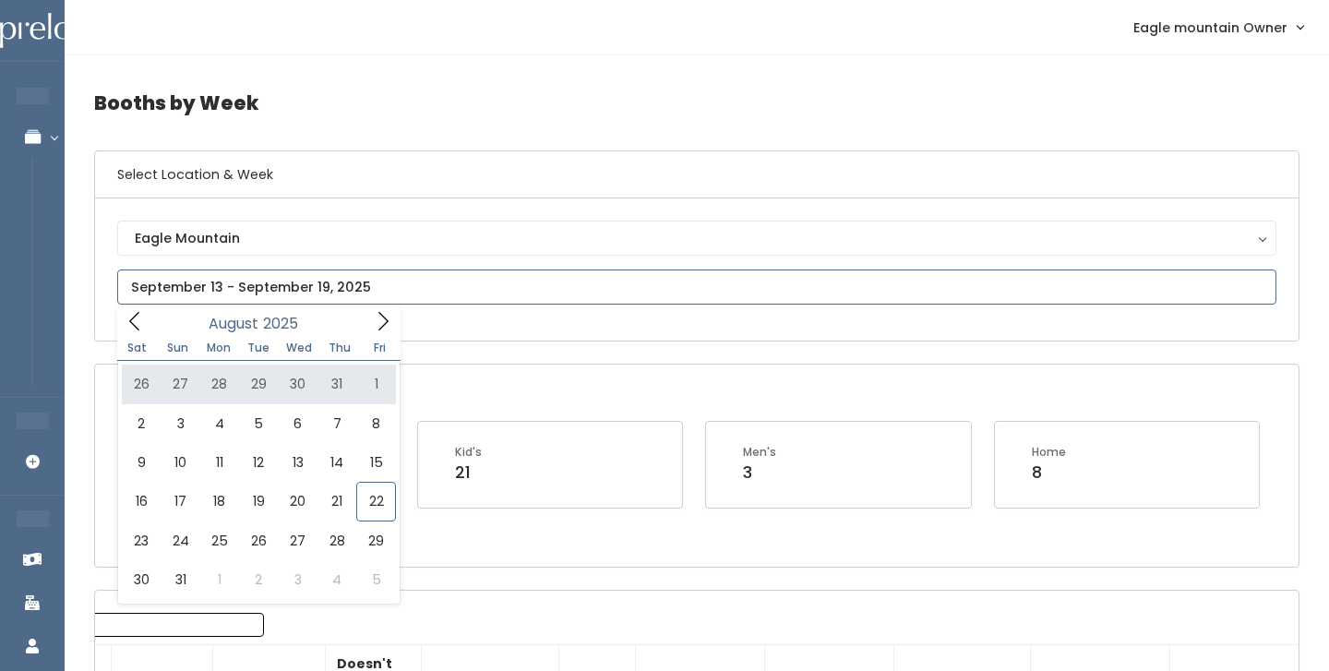
click at [379, 319] on icon at bounding box center [383, 321] width 20 height 20
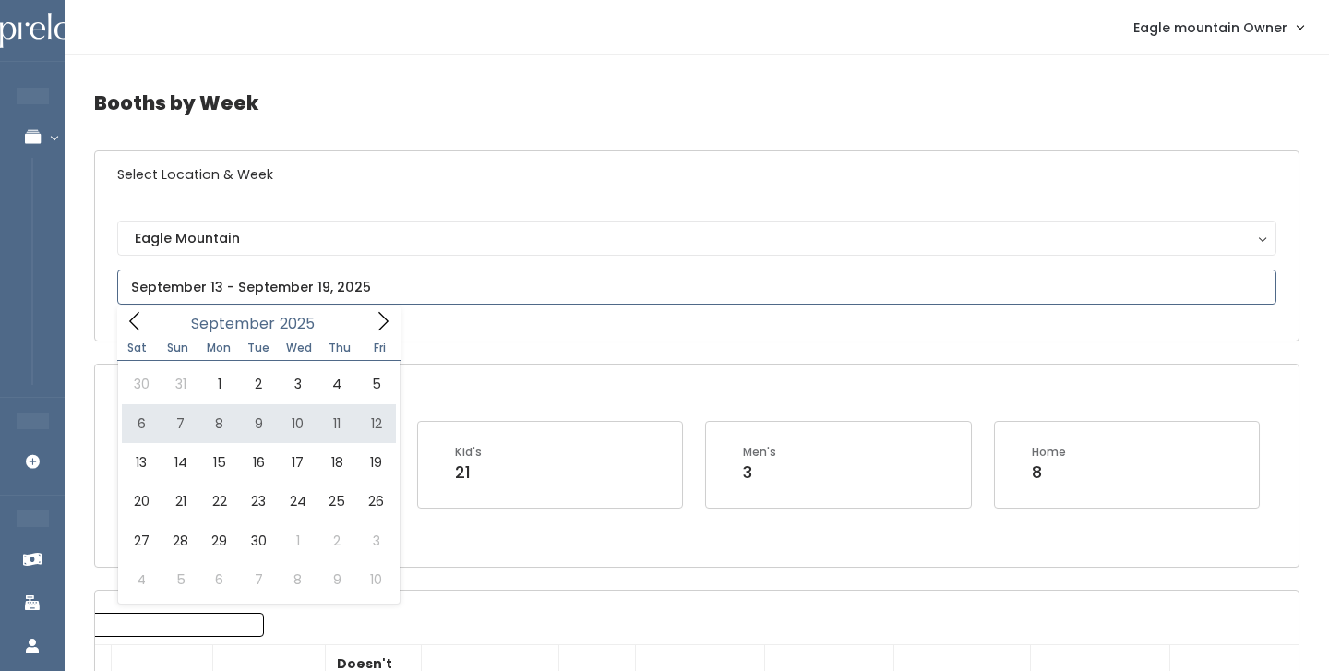
type input "[DATE] to [DATE]"
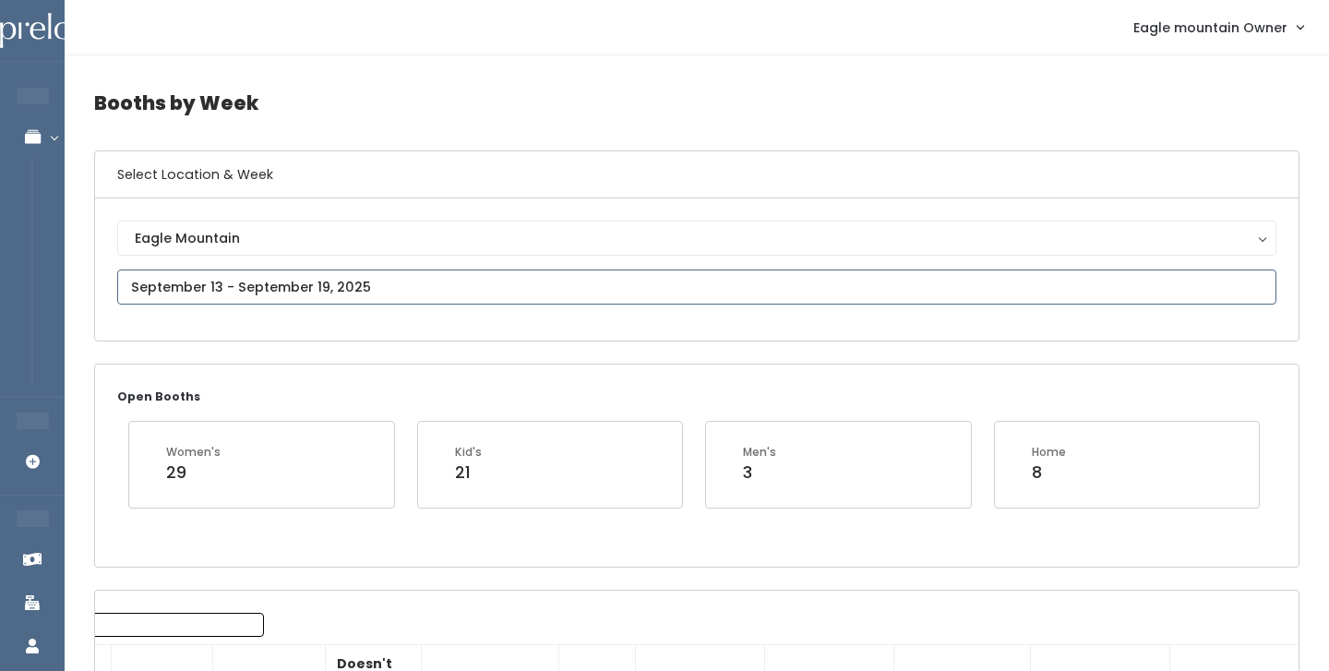
click at [477, 282] on input "text" at bounding box center [696, 287] width 1159 height 35
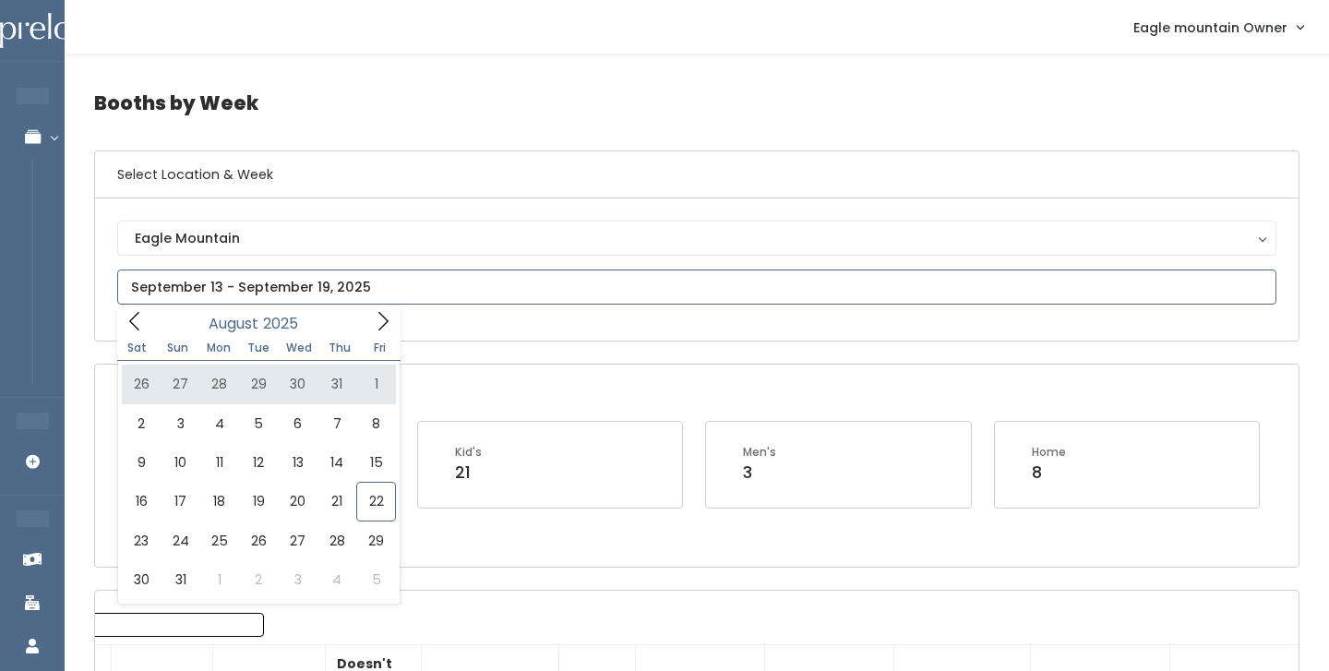
click at [383, 316] on icon at bounding box center [383, 321] width 20 height 20
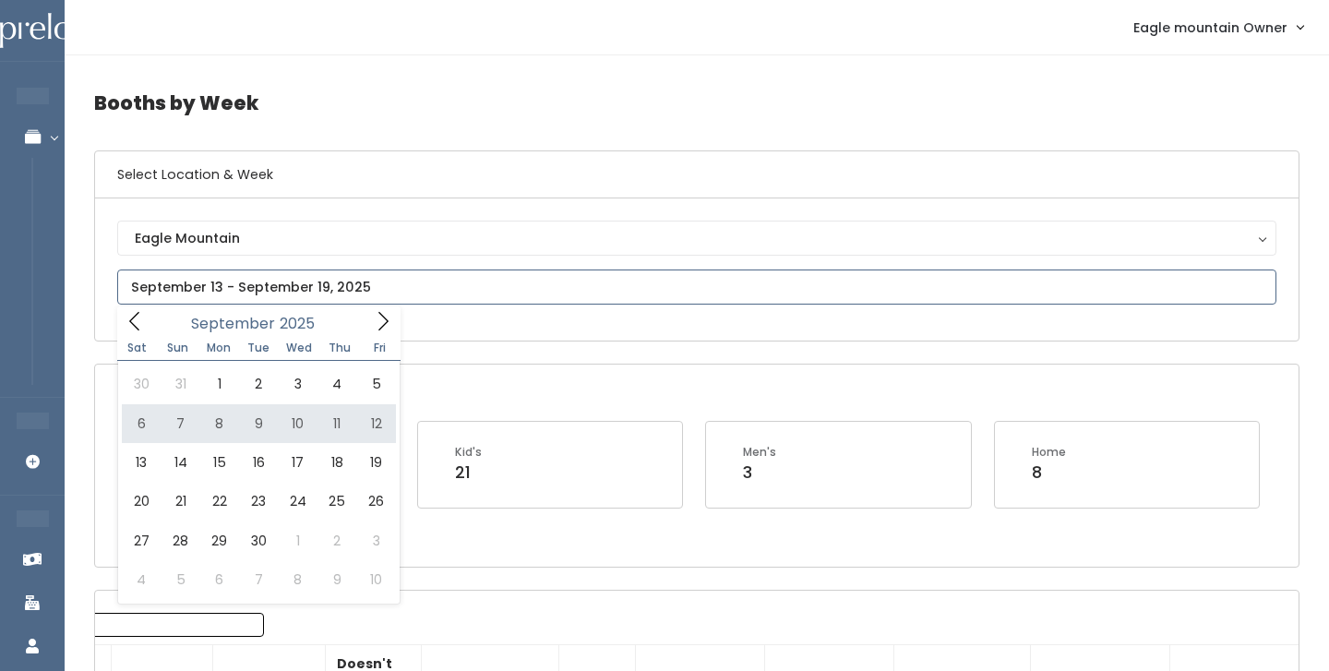
type input "September 6 to September 12"
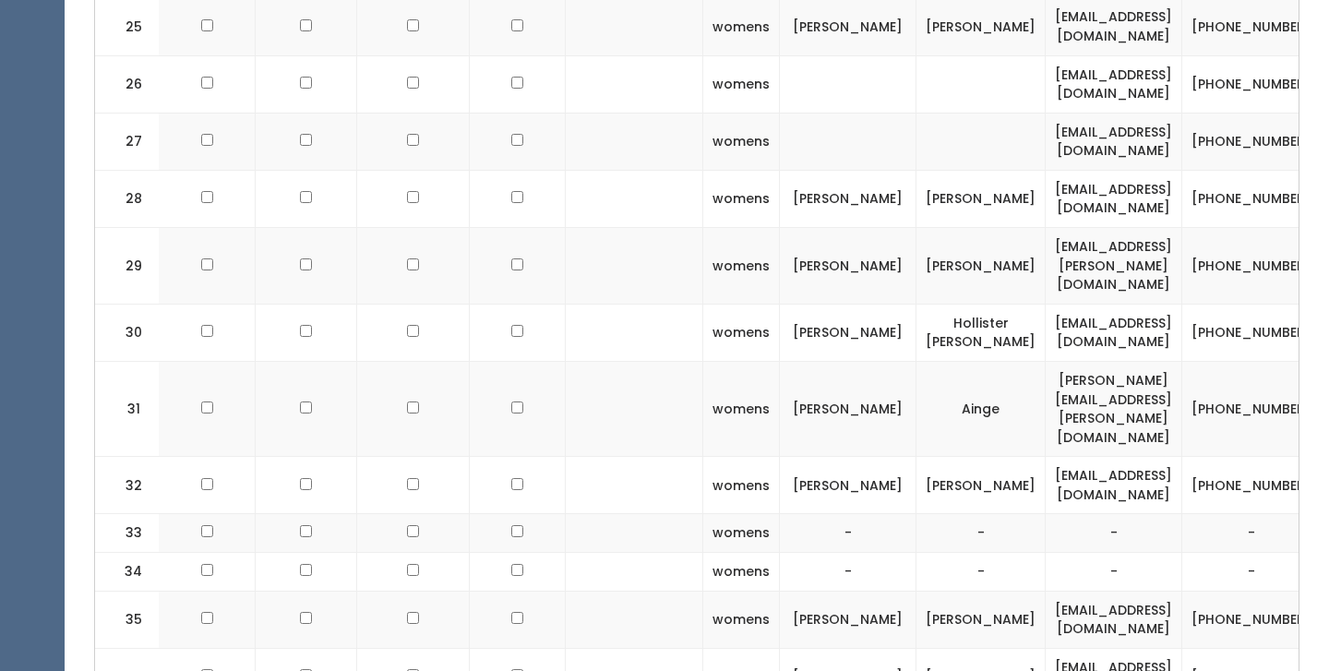
scroll to position [1921, 0]
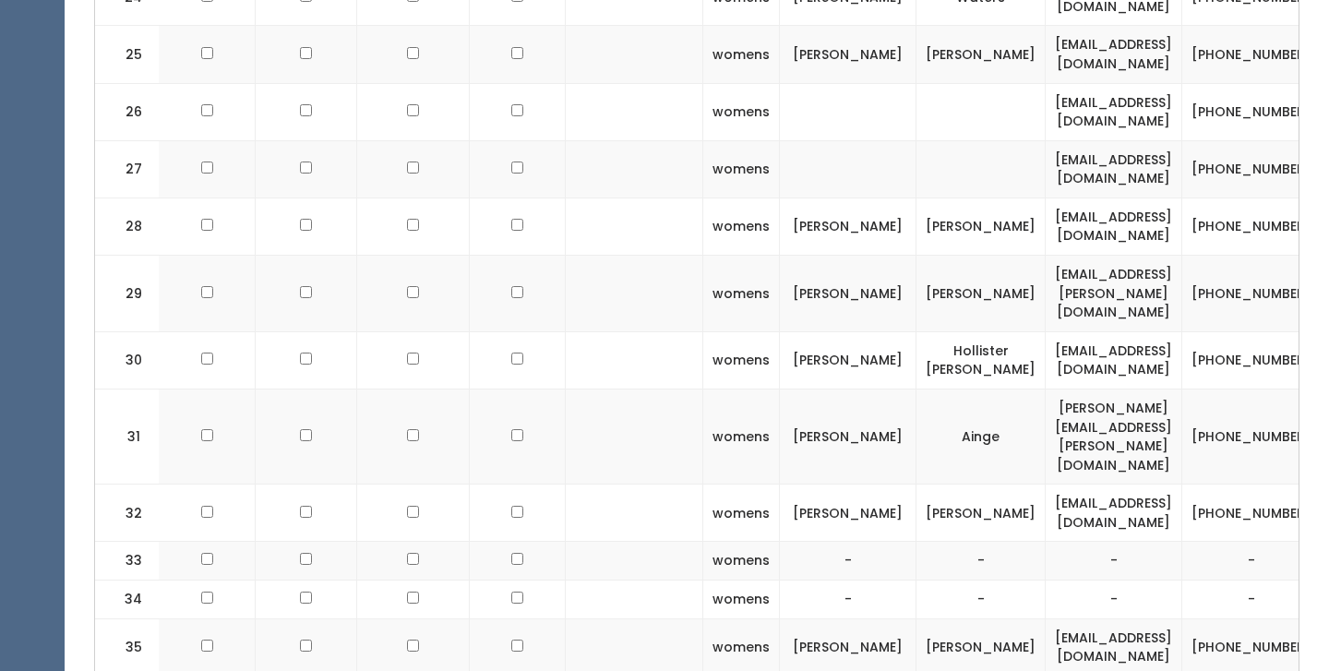
click at [703, 83] on td "womens" at bounding box center [741, 111] width 77 height 57
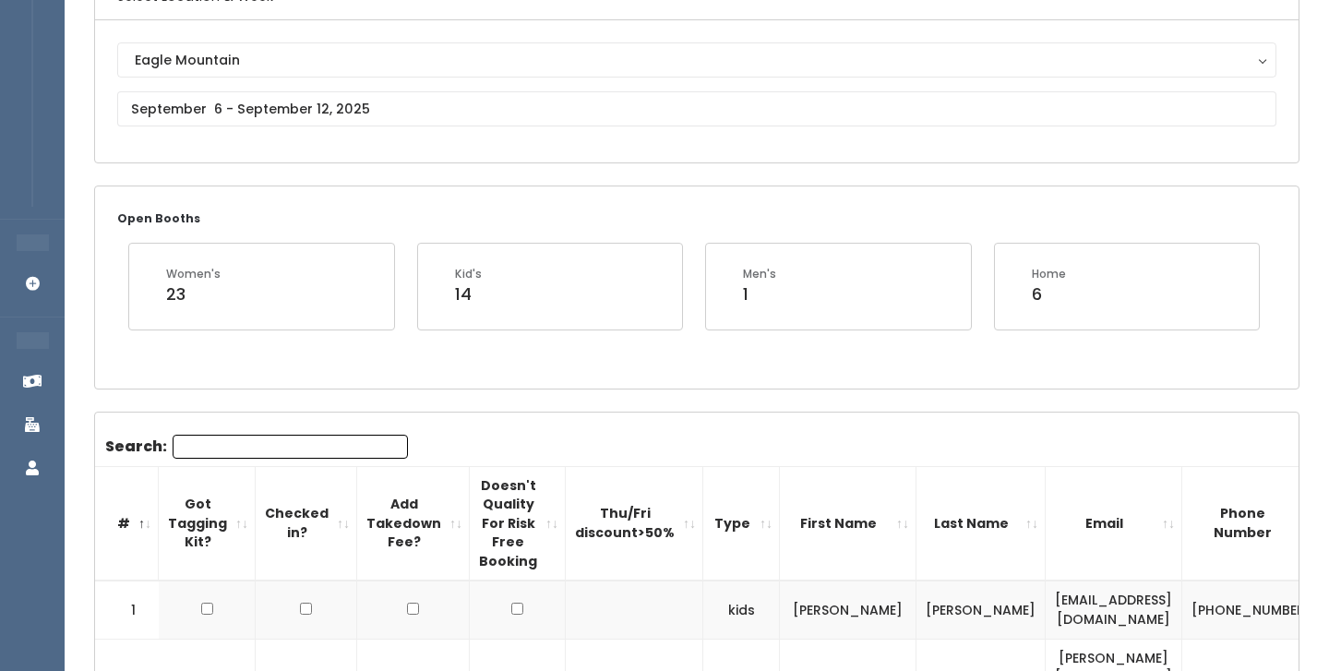
scroll to position [0, 0]
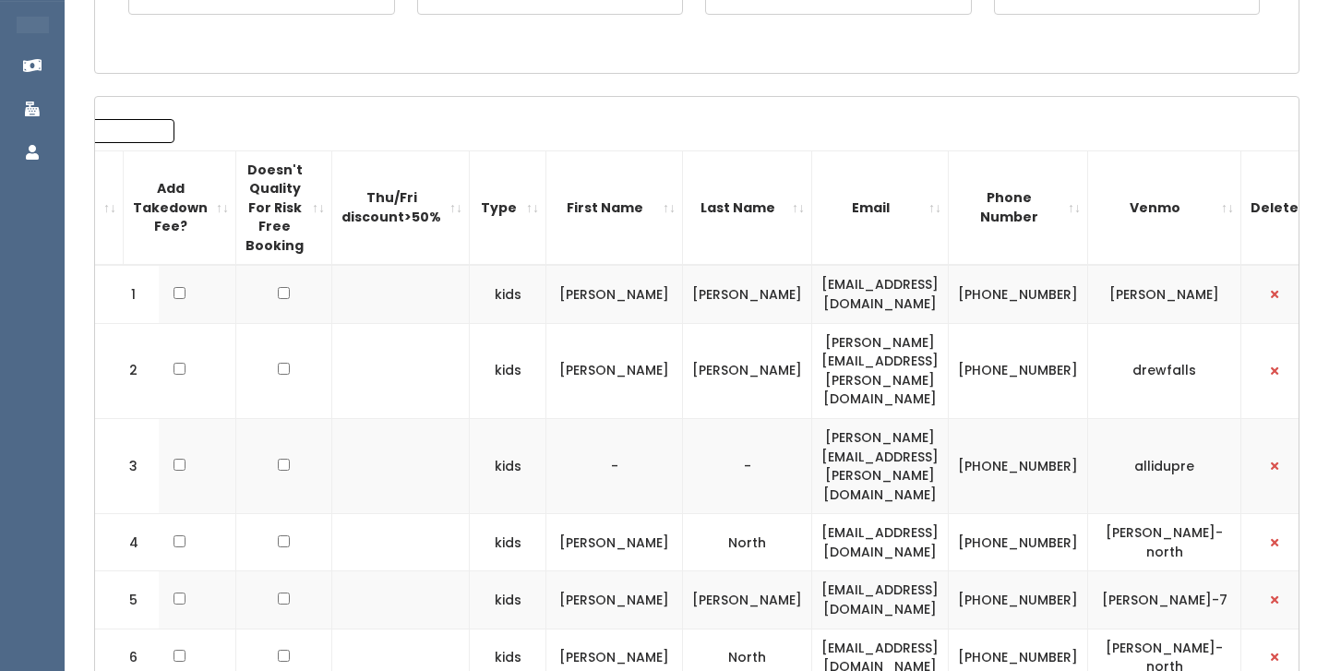
scroll to position [55, 0]
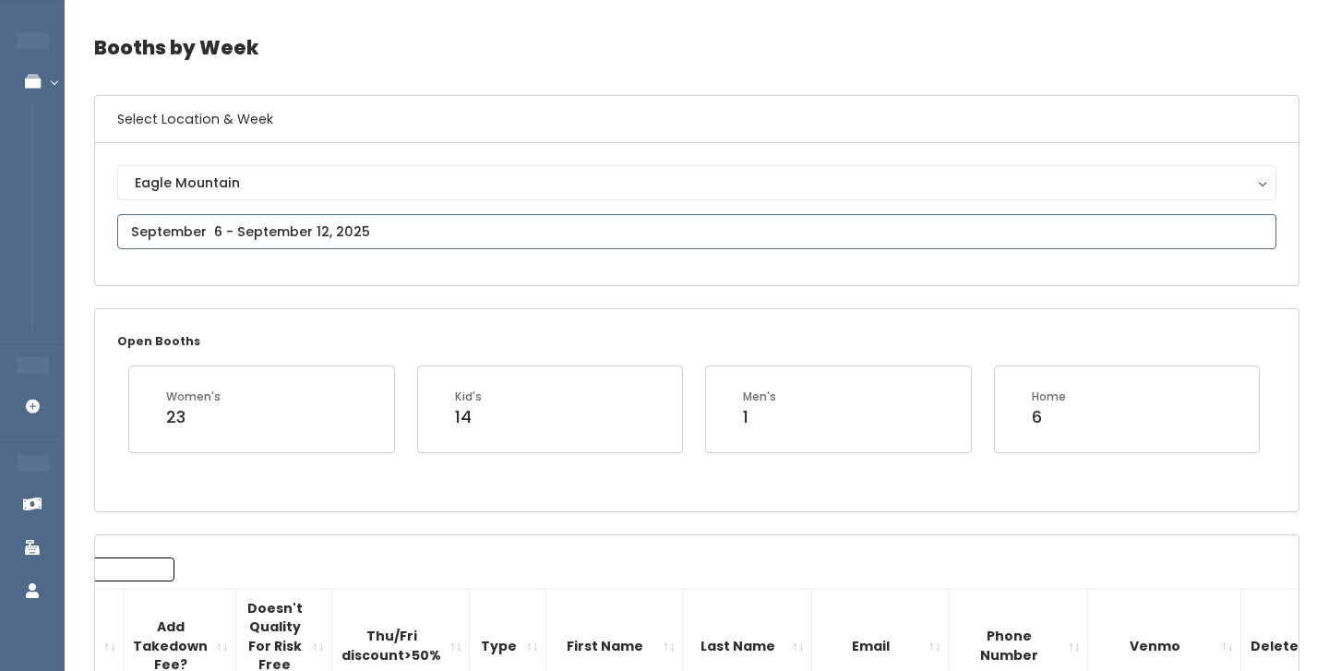
click at [248, 216] on input "text" at bounding box center [696, 231] width 1159 height 35
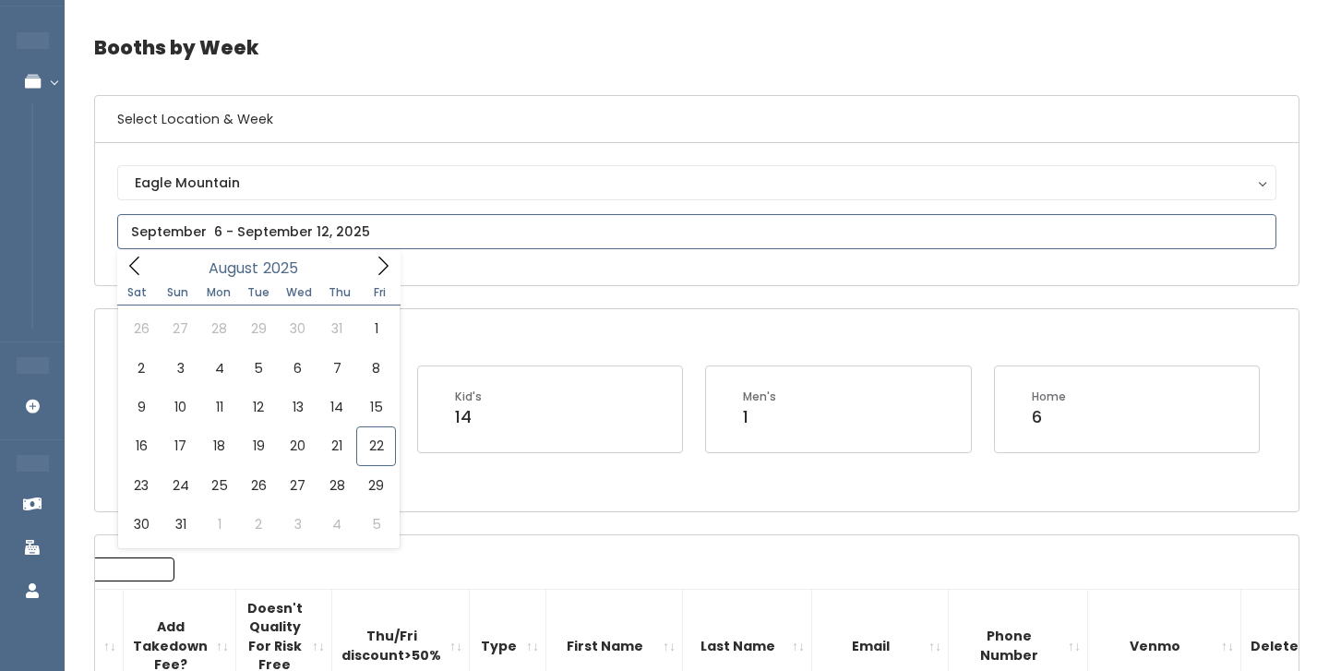
click at [394, 262] on span at bounding box center [383, 265] width 35 height 29
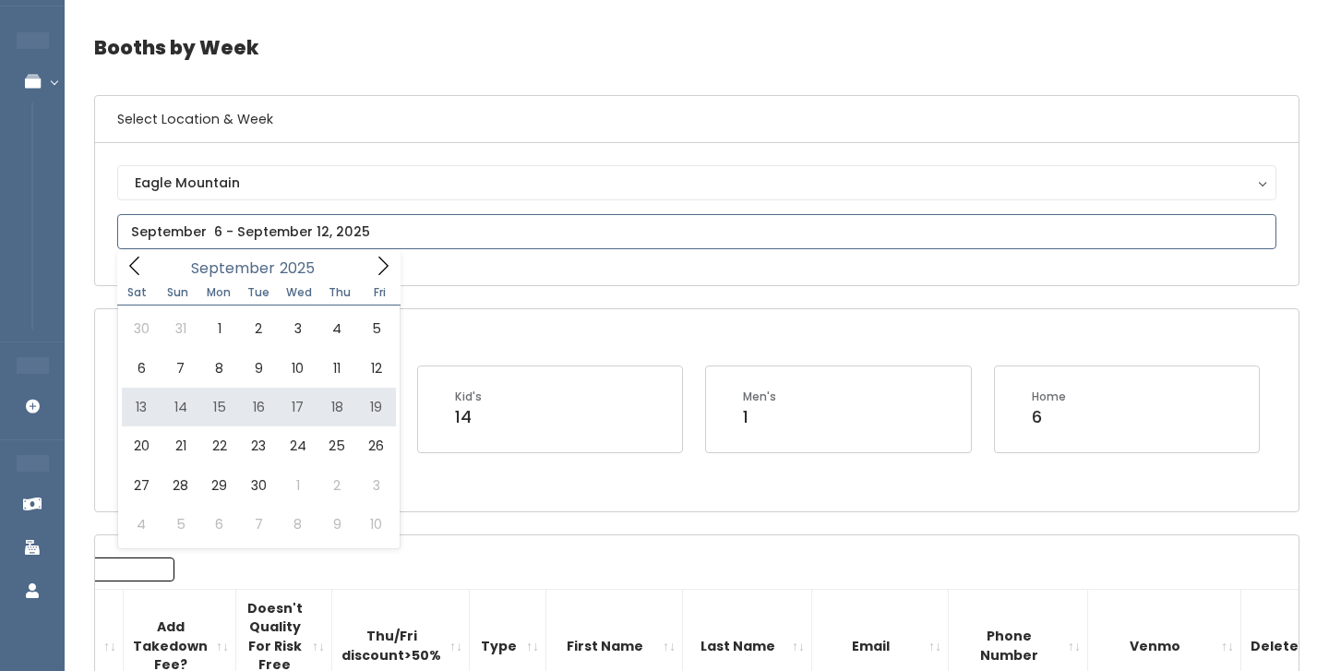
type input "[DATE] to [DATE]"
